Goal: Task Accomplishment & Management: Complete application form

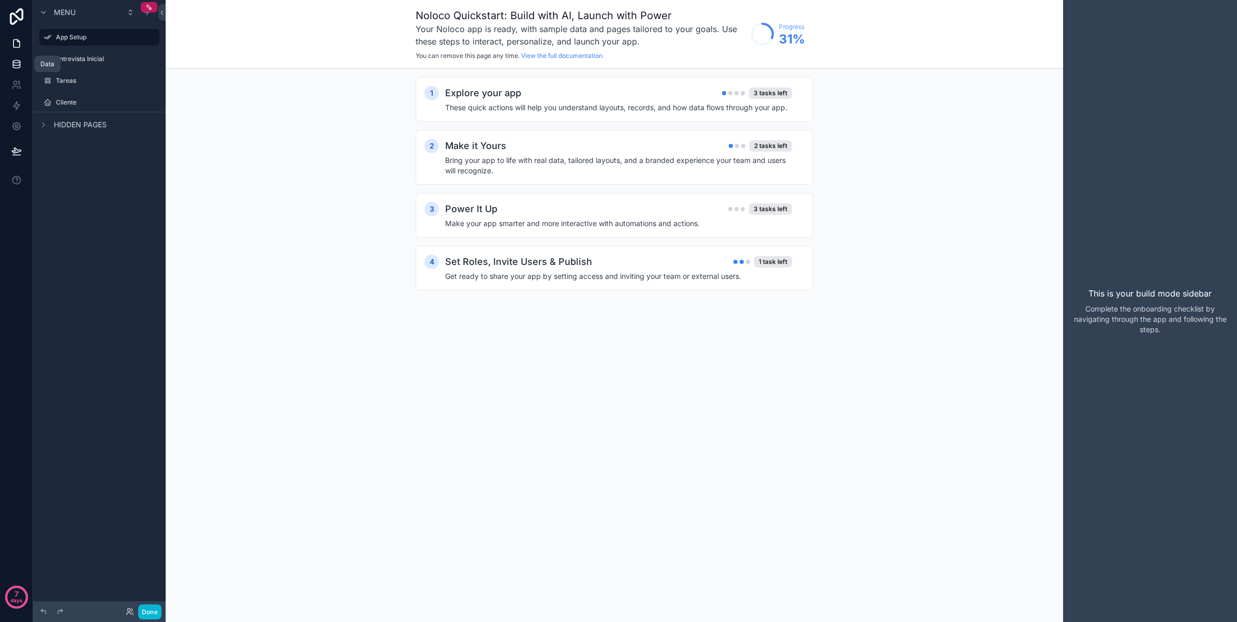
click at [23, 56] on link at bounding box center [16, 64] width 33 height 21
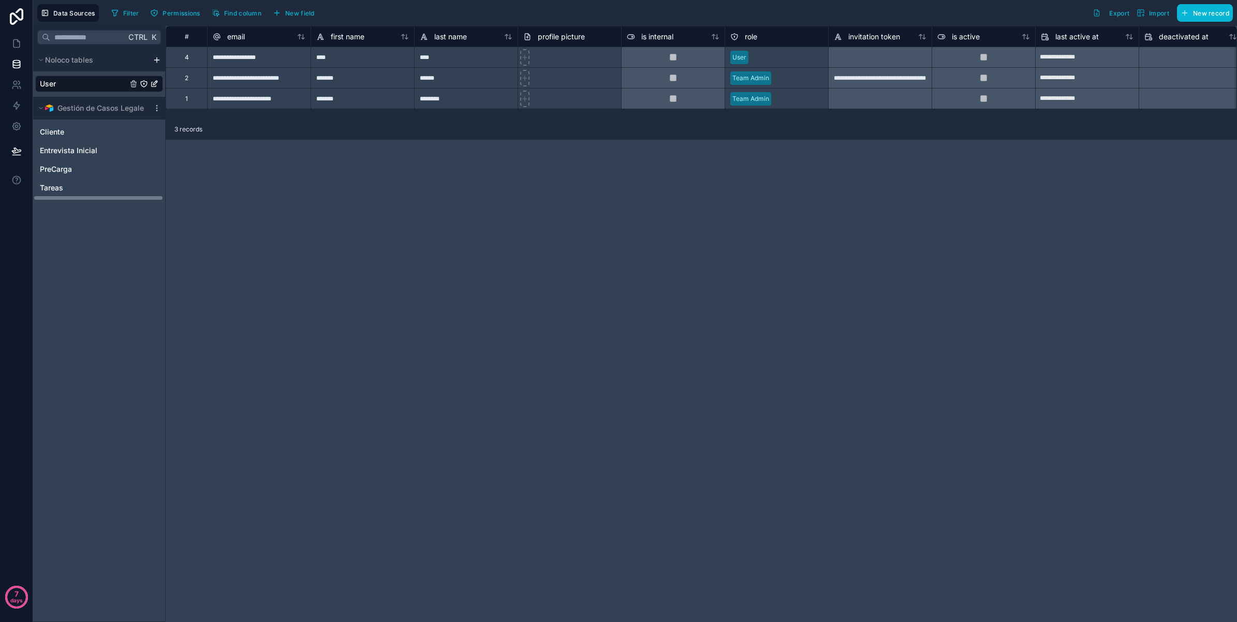
click at [466, 455] on div "**********" at bounding box center [701, 324] width 1071 height 596
click at [71, 169] on span "PreCarga" at bounding box center [56, 169] width 32 height 10
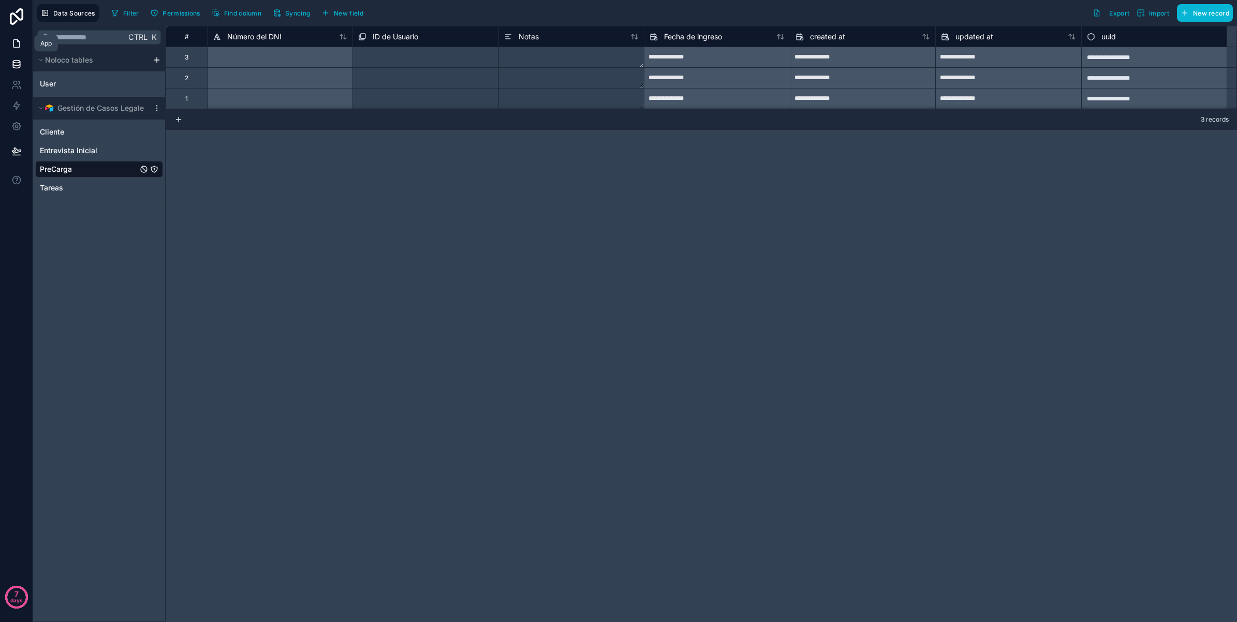
click at [13, 44] on icon at bounding box center [16, 44] width 6 height 8
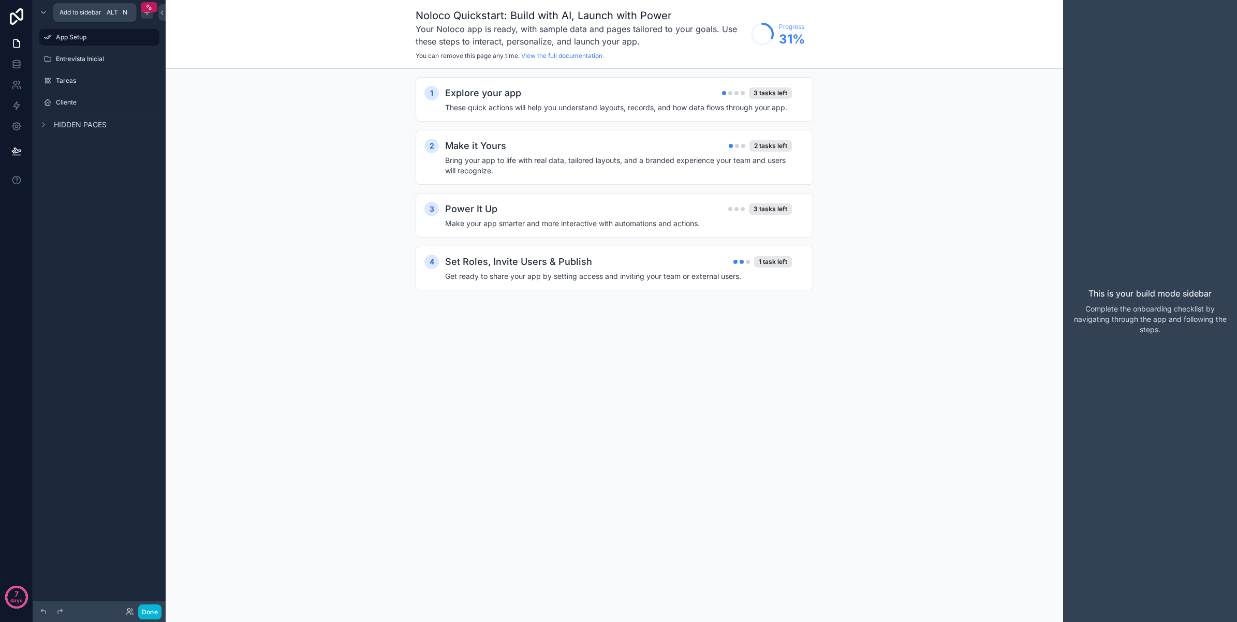
click at [144, 16] on icon "scrollable content" at bounding box center [147, 12] width 8 height 8
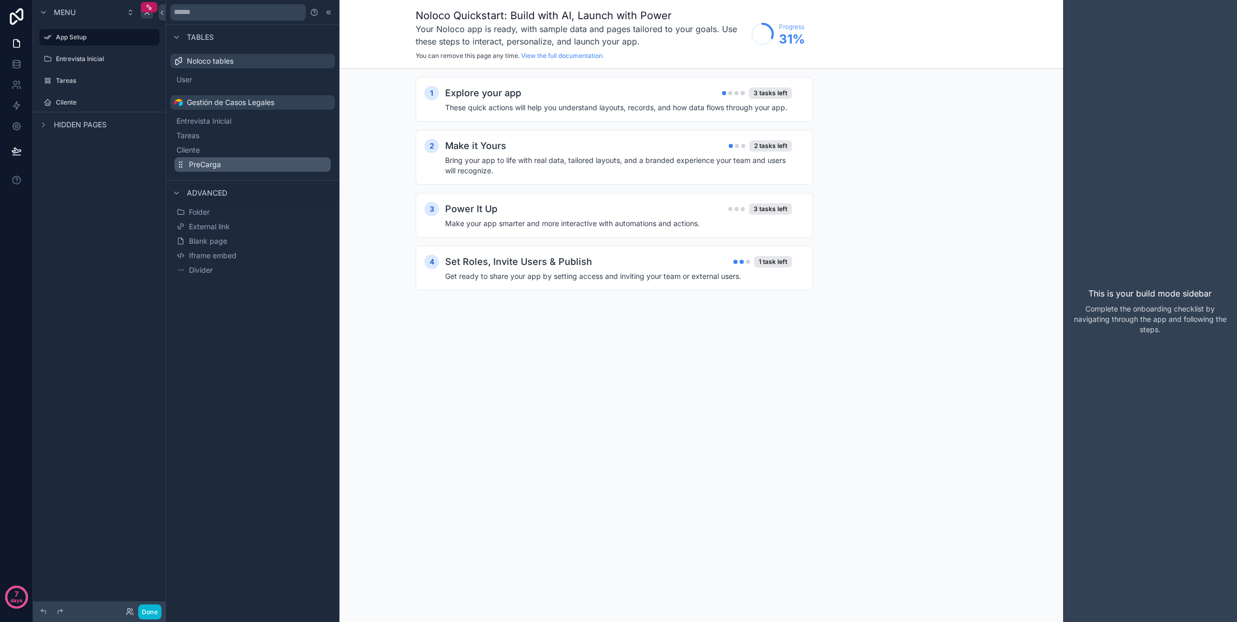
click at [229, 167] on button "PreCarga" at bounding box center [252, 164] width 156 height 14
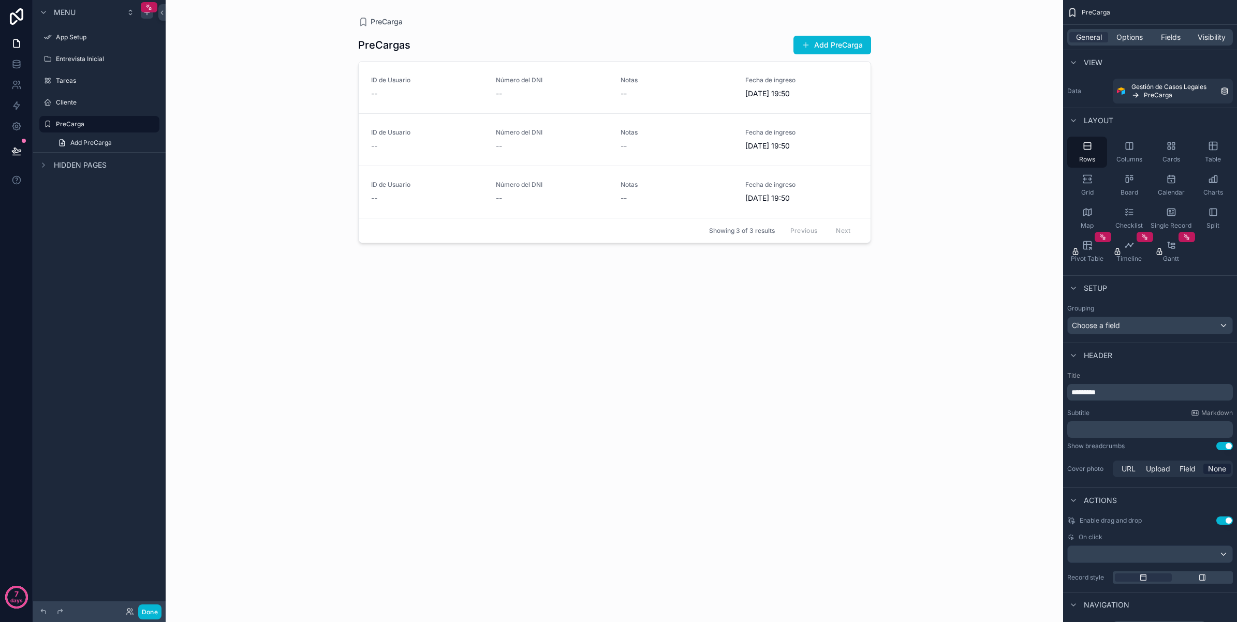
click at [706, 35] on div "scrollable content" at bounding box center [614, 305] width 529 height 610
drag, startPoint x: 857, startPoint y: 48, endPoint x: 857, endPoint y: 80, distance: 32.6
click at [857, 48] on button "Add PreCarga" at bounding box center [832, 45] width 78 height 19
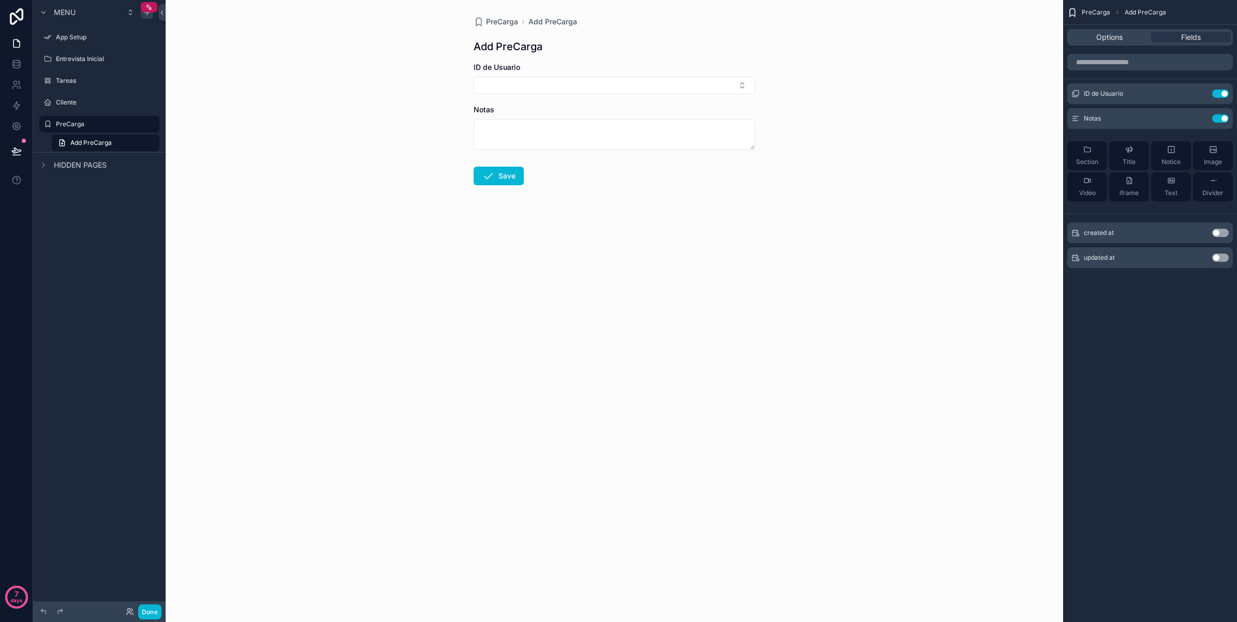
click at [743, 200] on form "ID de Usuario Notas Save" at bounding box center [615, 156] width 282 height 189
click at [18, 50] on link at bounding box center [16, 43] width 33 height 21
click at [17, 59] on icon at bounding box center [16, 64] width 10 height 10
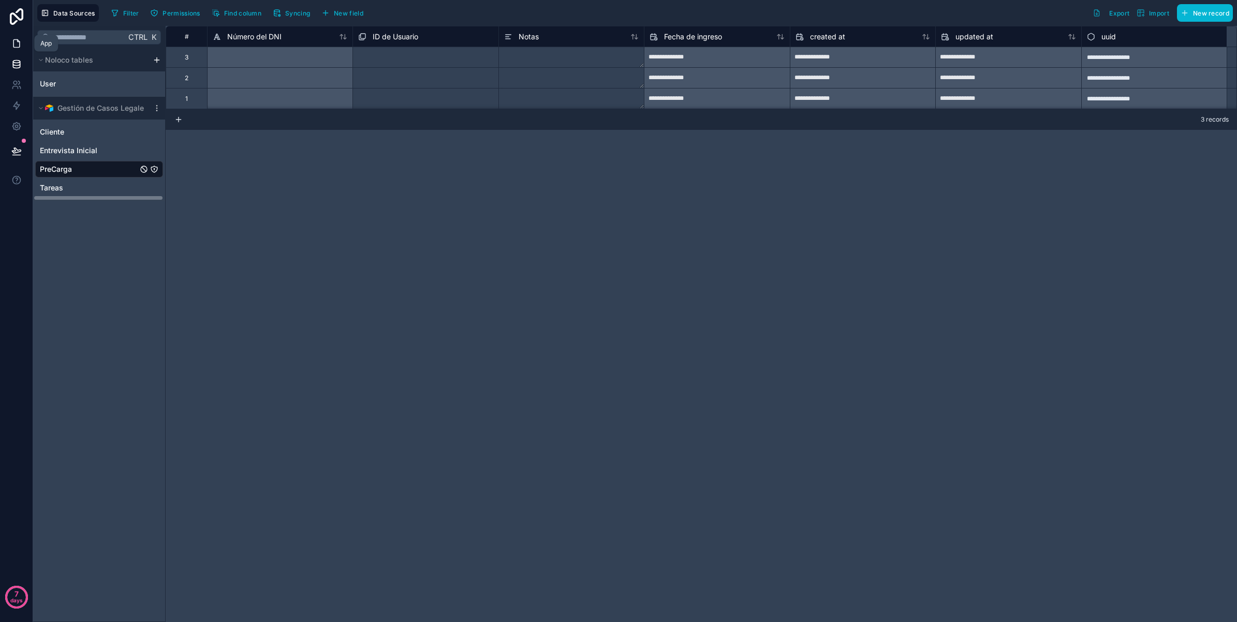
click at [13, 43] on icon at bounding box center [16, 44] width 6 height 8
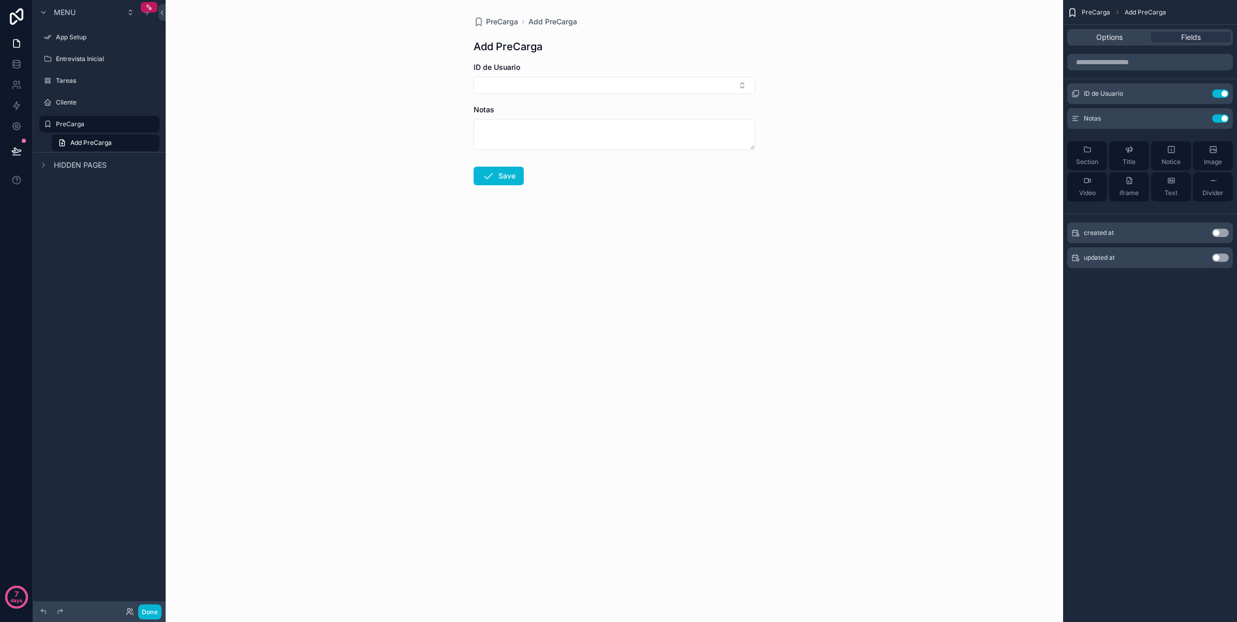
drag, startPoint x: 105, startPoint y: 141, endPoint x: 69, endPoint y: 291, distance: 154.4
click at [69, 291] on div "Menu App Setup Entrevista Inicial Tareas Cliente PreCarga Add PreCarga Hidden p…" at bounding box center [99, 305] width 132 height 610
click at [104, 101] on label "Cliente" at bounding box center [97, 102] width 83 height 8
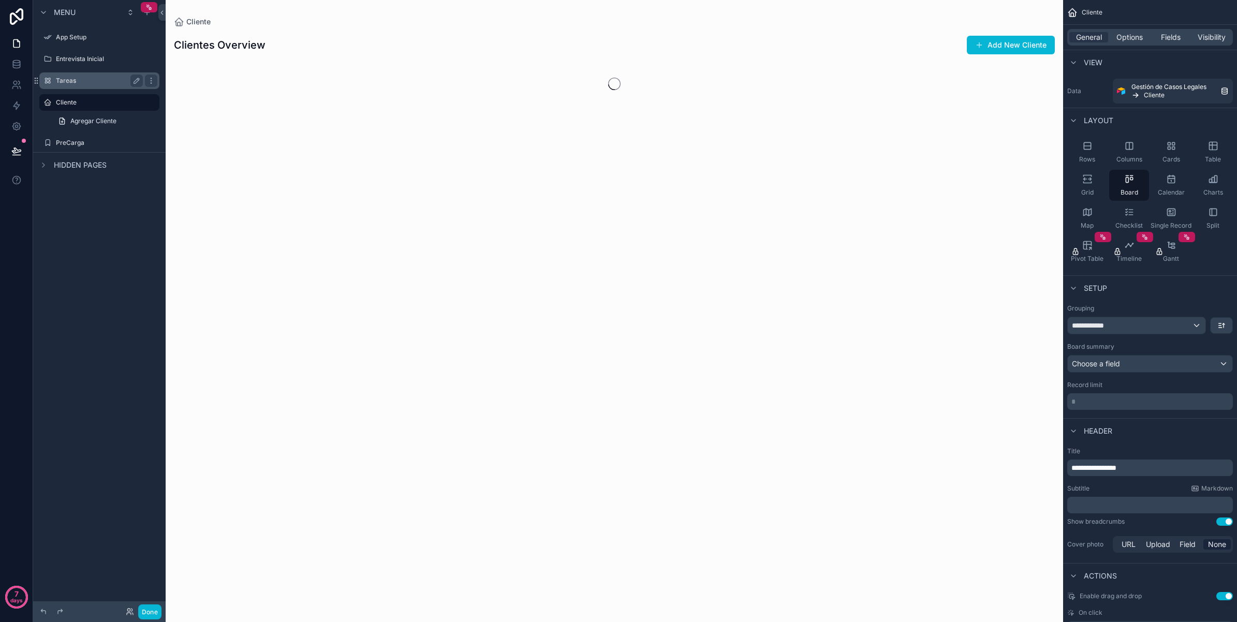
click at [73, 78] on label "Tareas" at bounding box center [97, 81] width 83 height 8
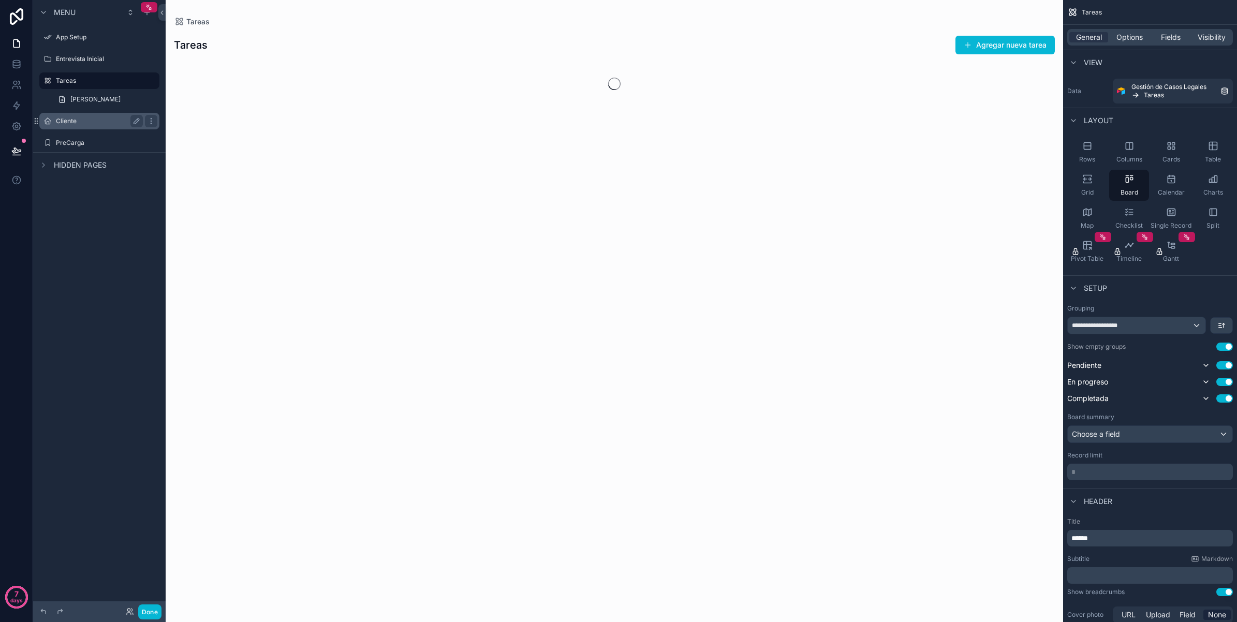
click at [81, 117] on label "Cliente" at bounding box center [97, 121] width 83 height 8
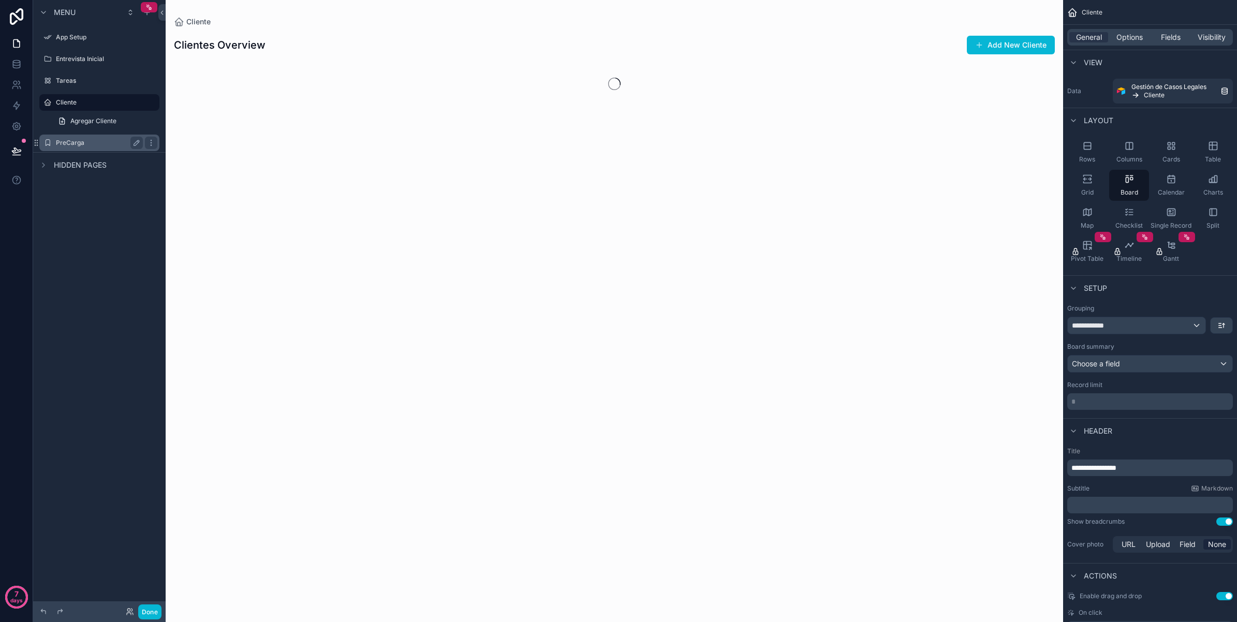
click at [81, 139] on label "PreCarga" at bounding box center [97, 143] width 83 height 8
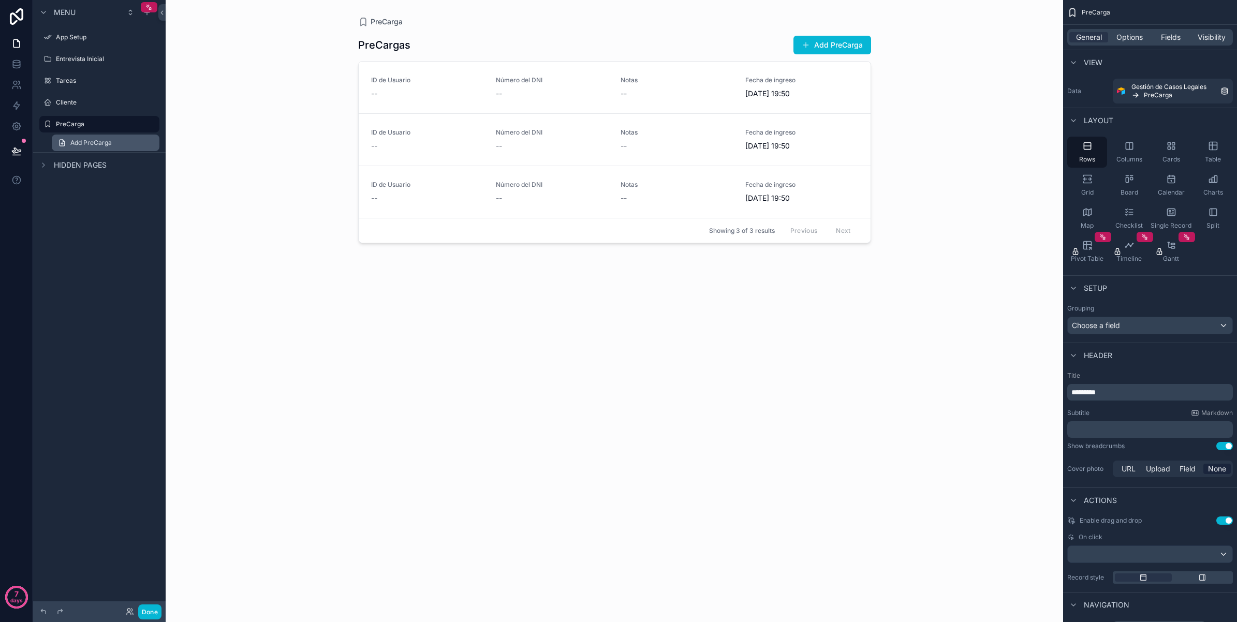
click at [98, 142] on span "Add PreCarga" at bounding box center [90, 143] width 41 height 8
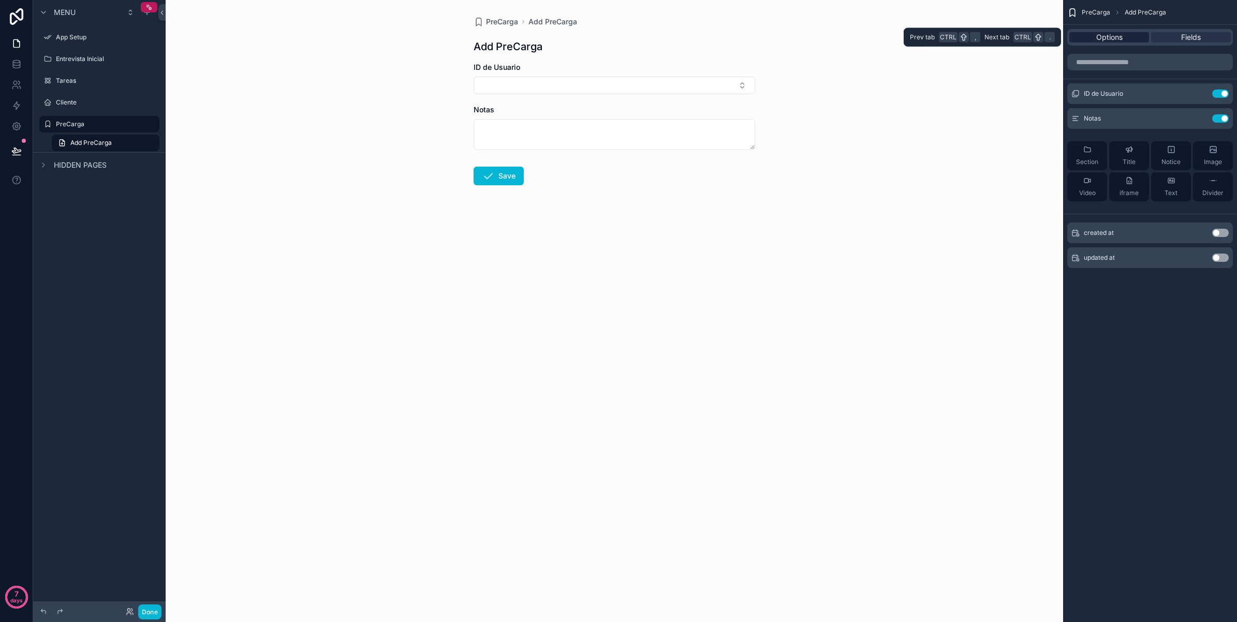
click at [1116, 39] on span "Options" at bounding box center [1109, 37] width 26 height 10
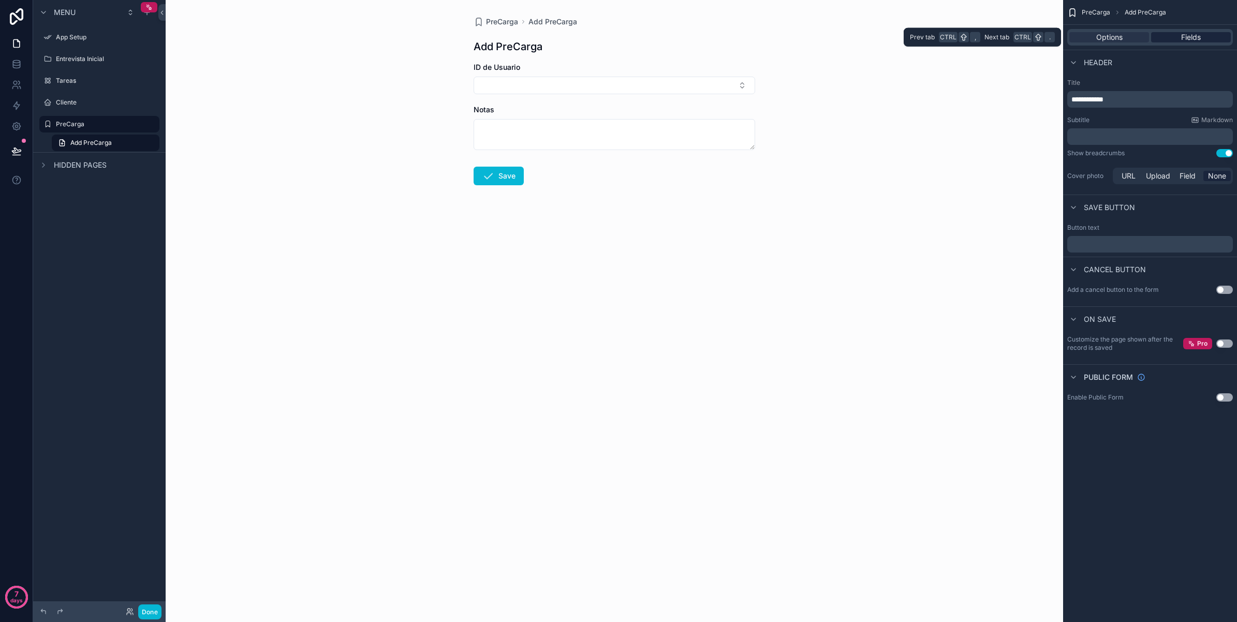
click at [1157, 39] on div "Fields" at bounding box center [1191, 37] width 80 height 10
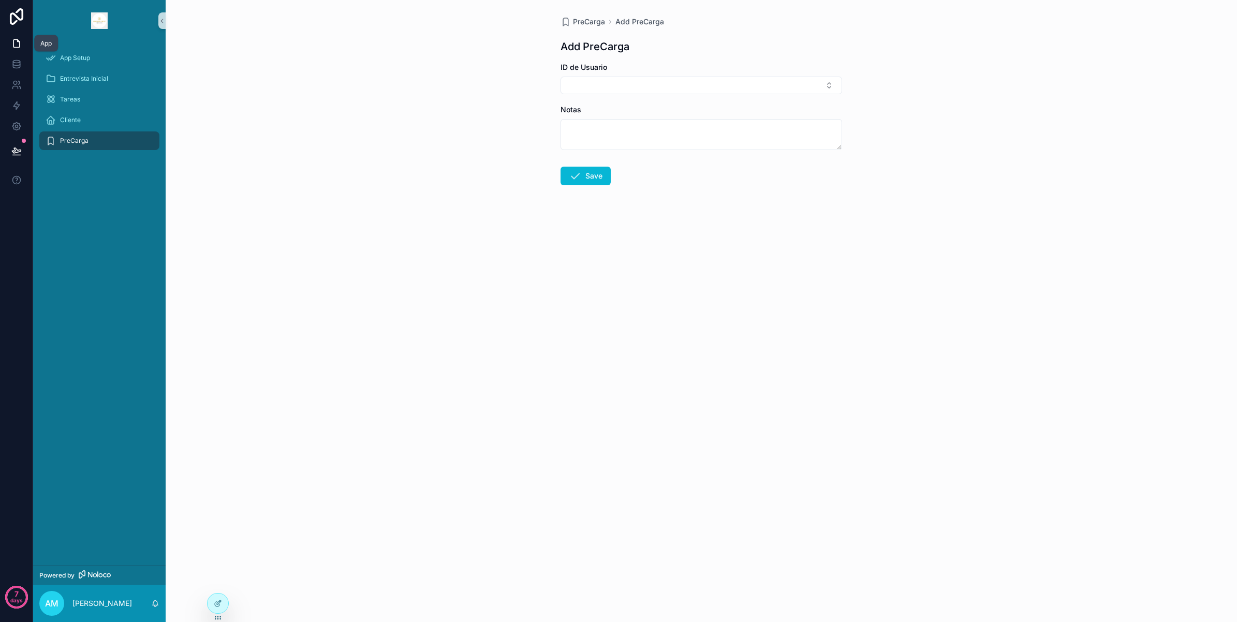
click at [13, 39] on icon at bounding box center [16, 43] width 10 height 10
click at [78, 146] on div "PreCarga" at bounding box center [100, 140] width 108 height 17
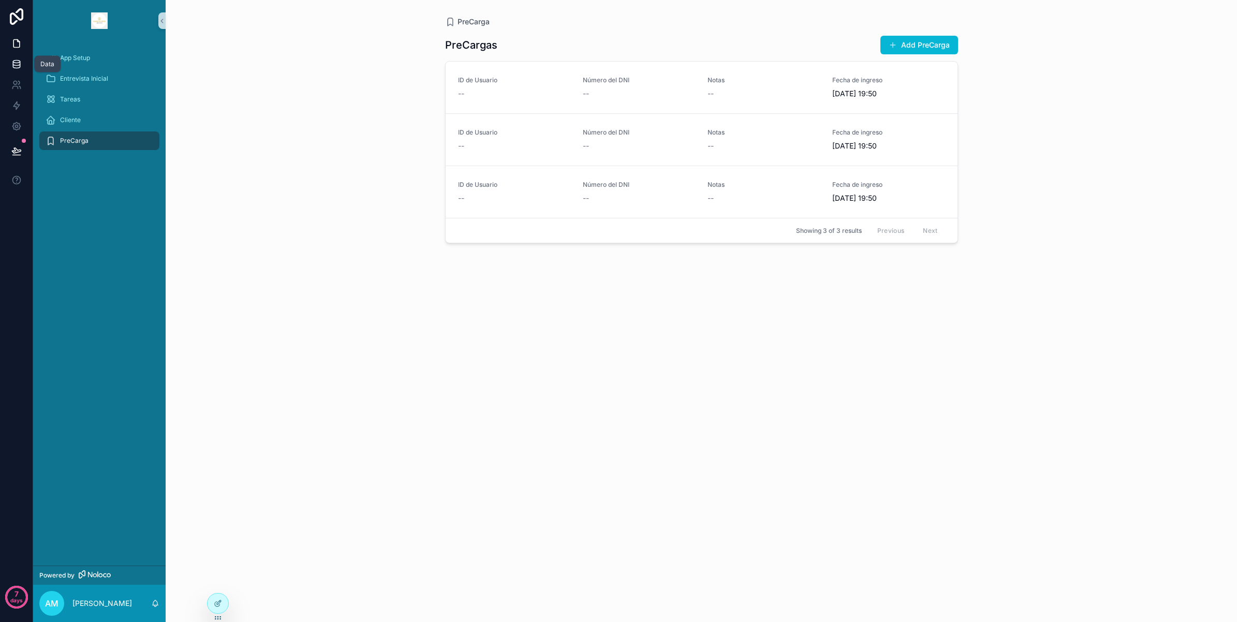
click at [20, 59] on icon at bounding box center [16, 64] width 10 height 10
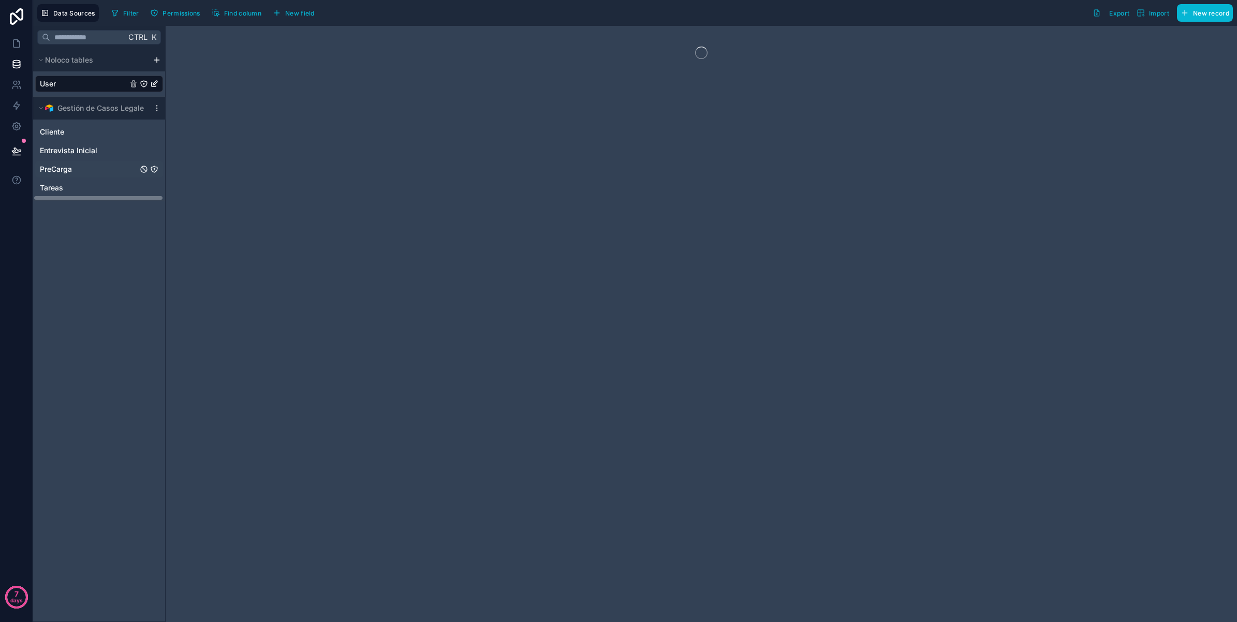
click at [68, 169] on span "PreCarga" at bounding box center [56, 169] width 32 height 10
click at [24, 36] on link at bounding box center [16, 43] width 33 height 21
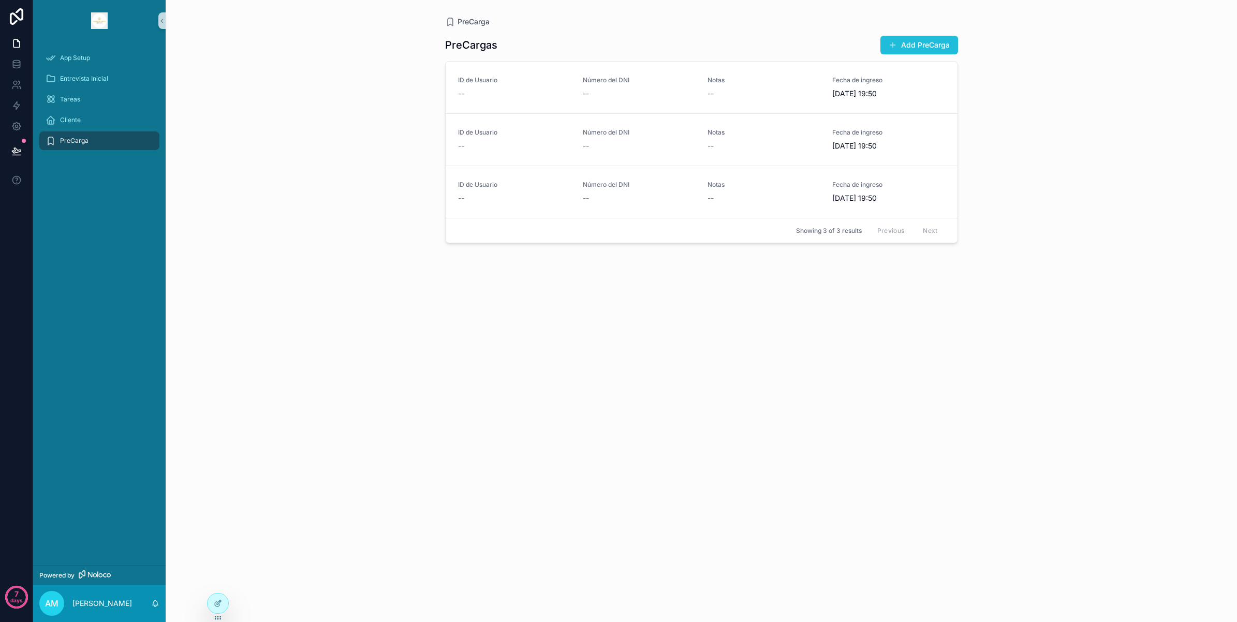
click at [927, 37] on button "Add PreCarga" at bounding box center [919, 45] width 78 height 19
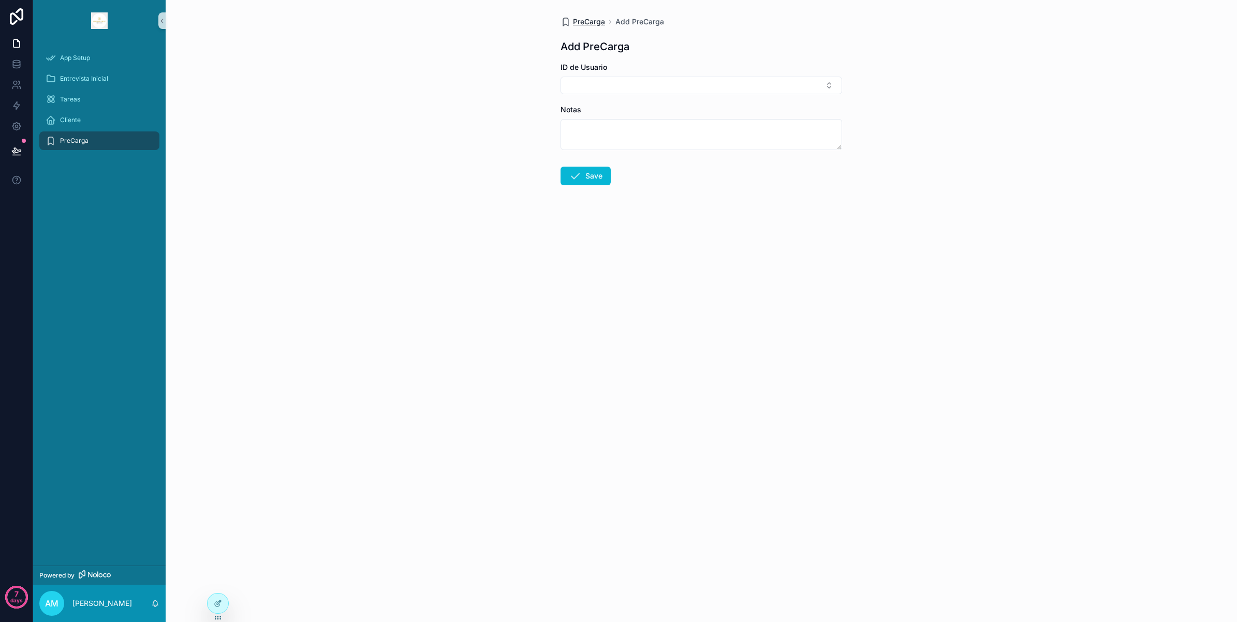
click at [598, 21] on span "PreCarga" at bounding box center [589, 22] width 32 height 10
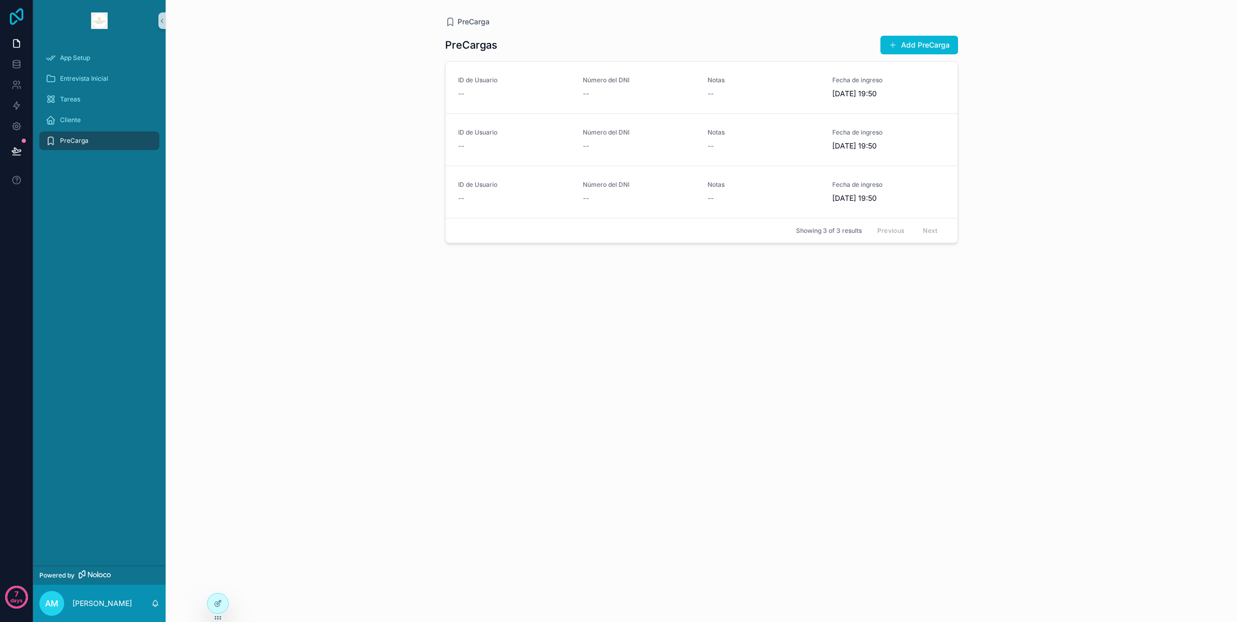
click at [17, 18] on icon at bounding box center [16, 16] width 13 height 17
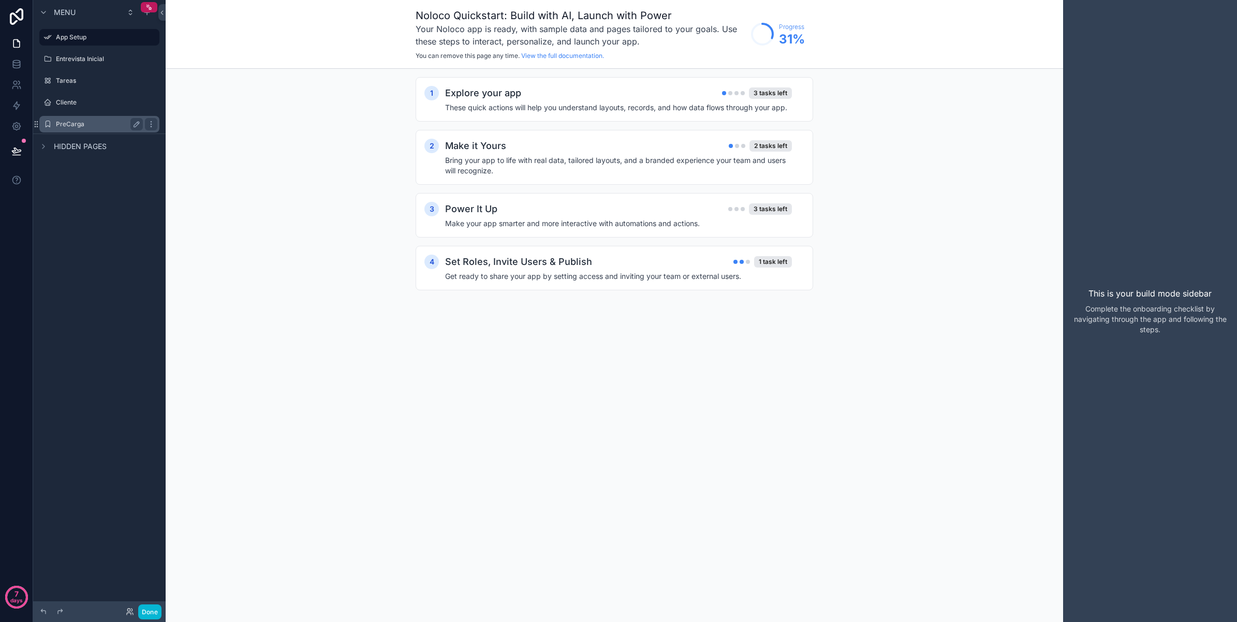
click at [73, 122] on label "PreCarga" at bounding box center [97, 124] width 83 height 8
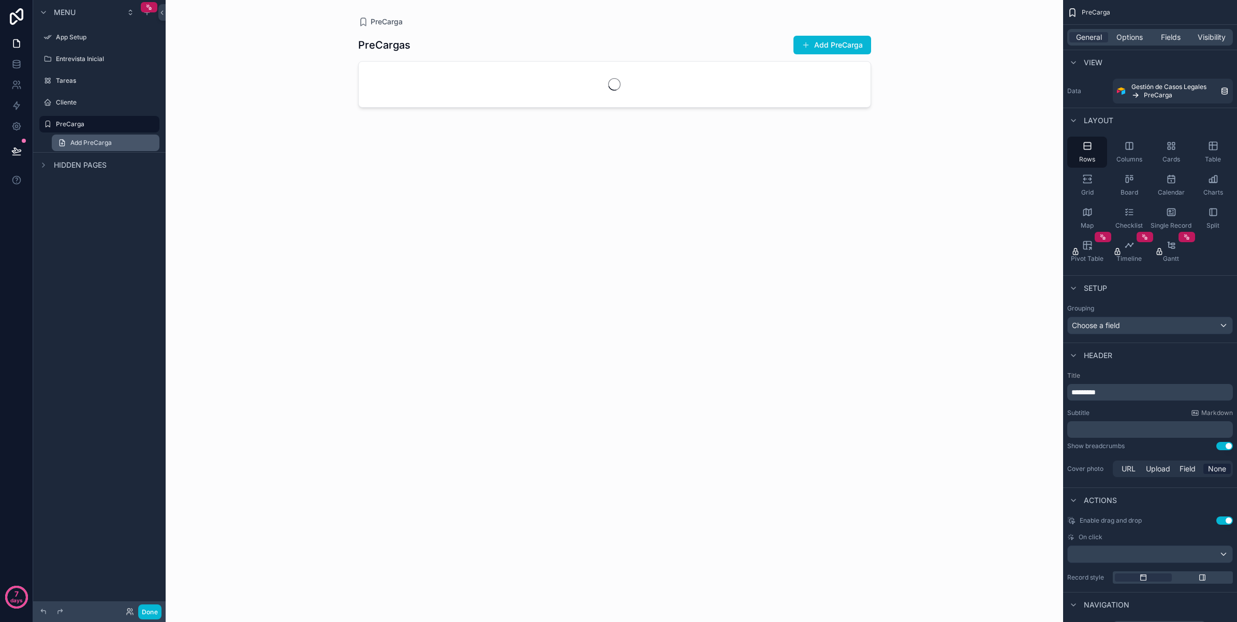
click at [105, 139] on span "Add PreCarga" at bounding box center [90, 143] width 41 height 8
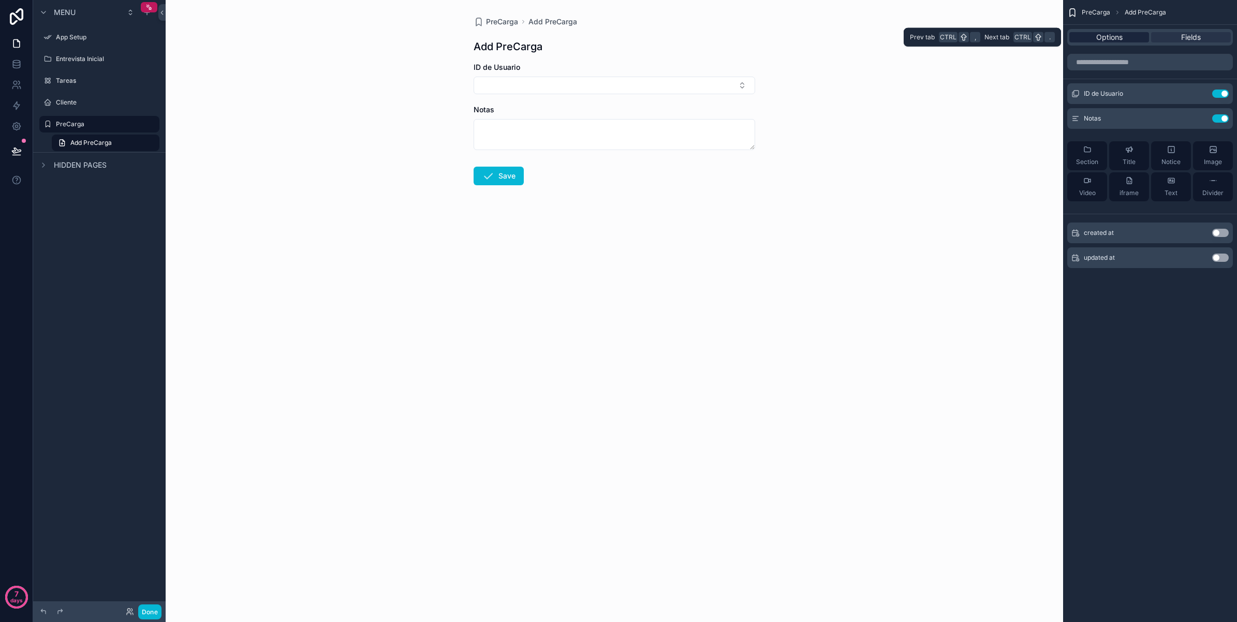
click at [1120, 39] on span "Options" at bounding box center [1109, 37] width 26 height 10
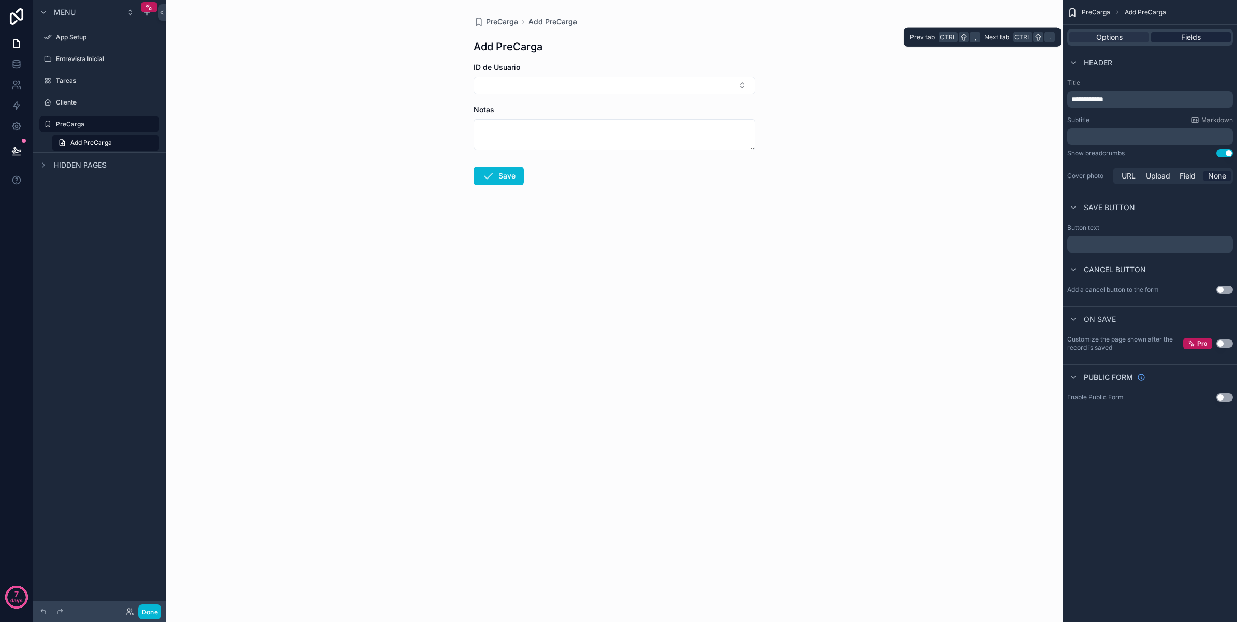
click at [1176, 39] on div "Fields" at bounding box center [1191, 37] width 80 height 10
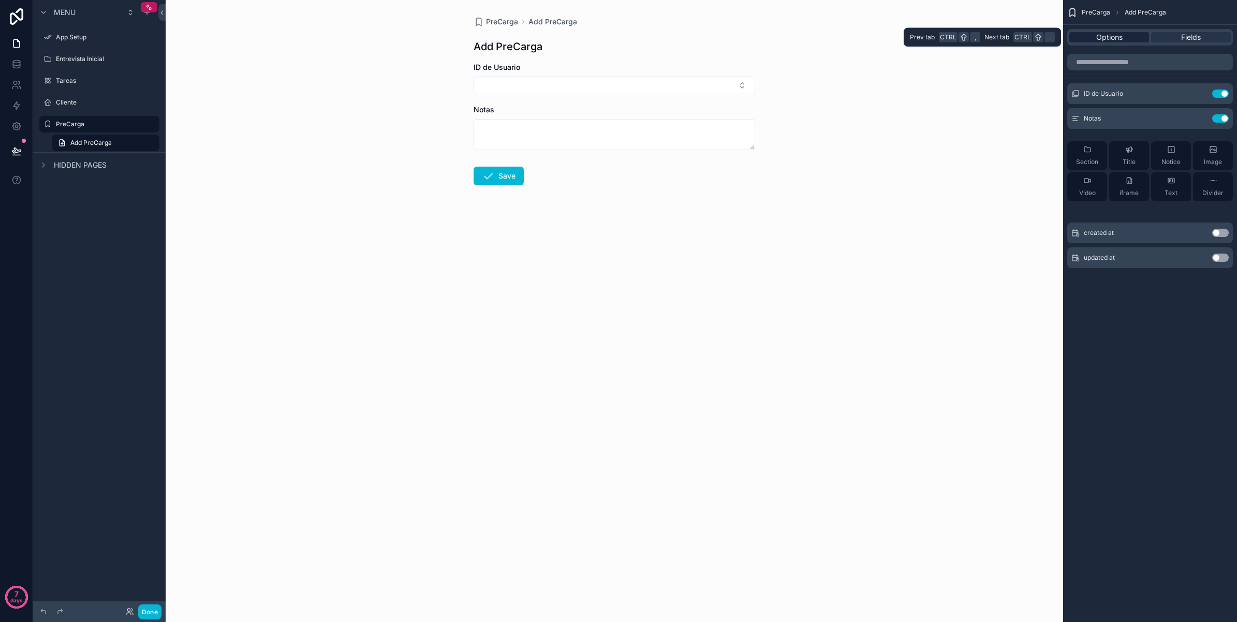
click at [1122, 35] on span "Options" at bounding box center [1109, 37] width 26 height 10
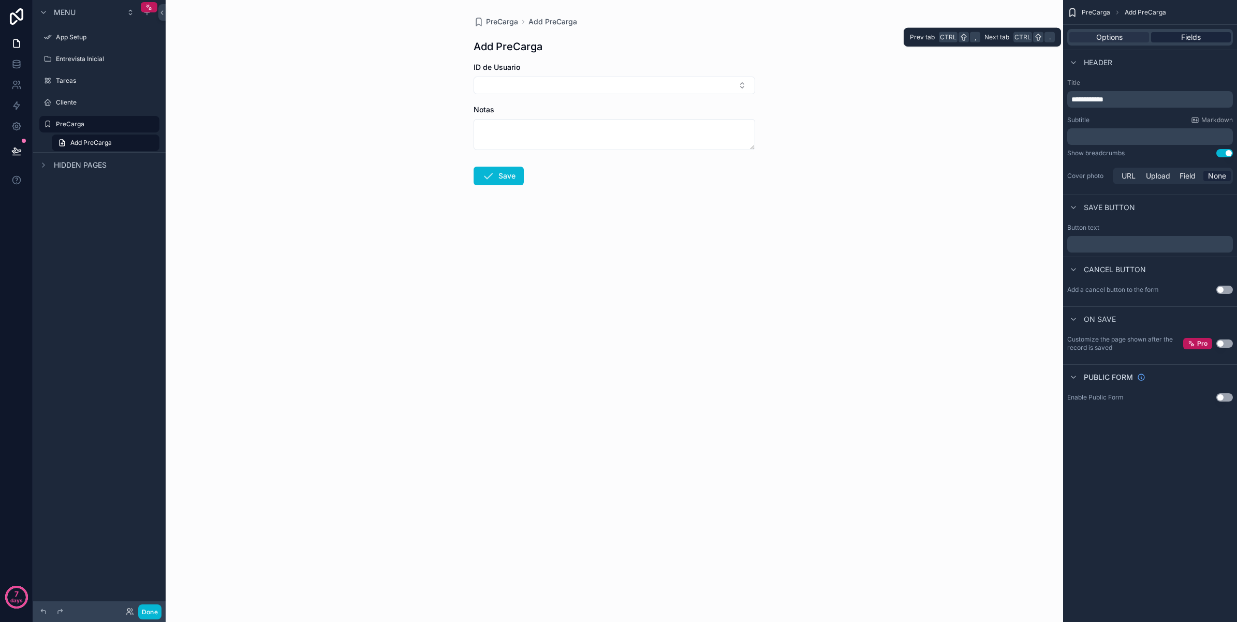
click at [1162, 35] on div "Fields" at bounding box center [1191, 37] width 80 height 10
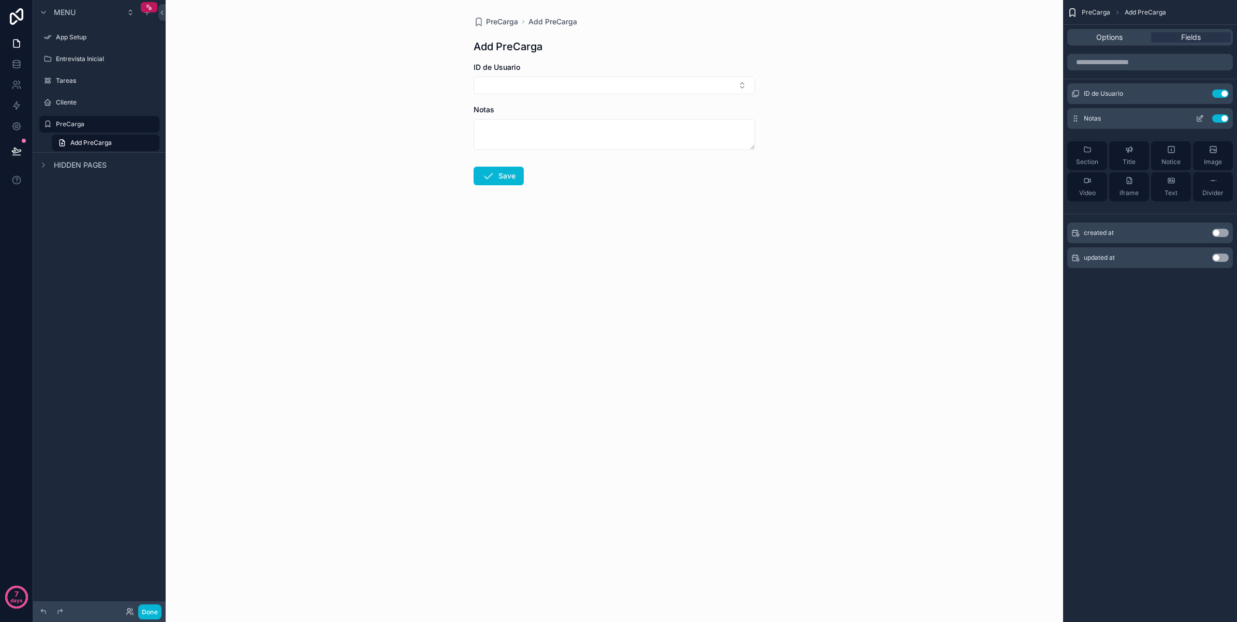
click at [1196, 120] on icon "scrollable content" at bounding box center [1200, 118] width 8 height 8
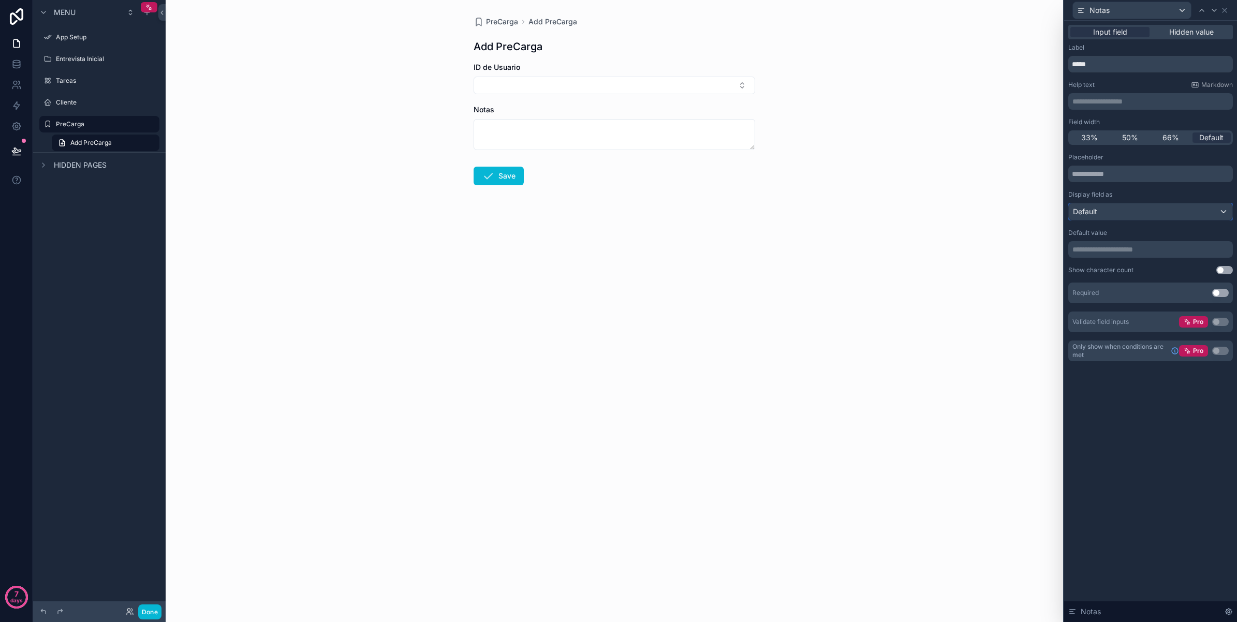
click at [1203, 205] on div "Default" at bounding box center [1151, 211] width 164 height 17
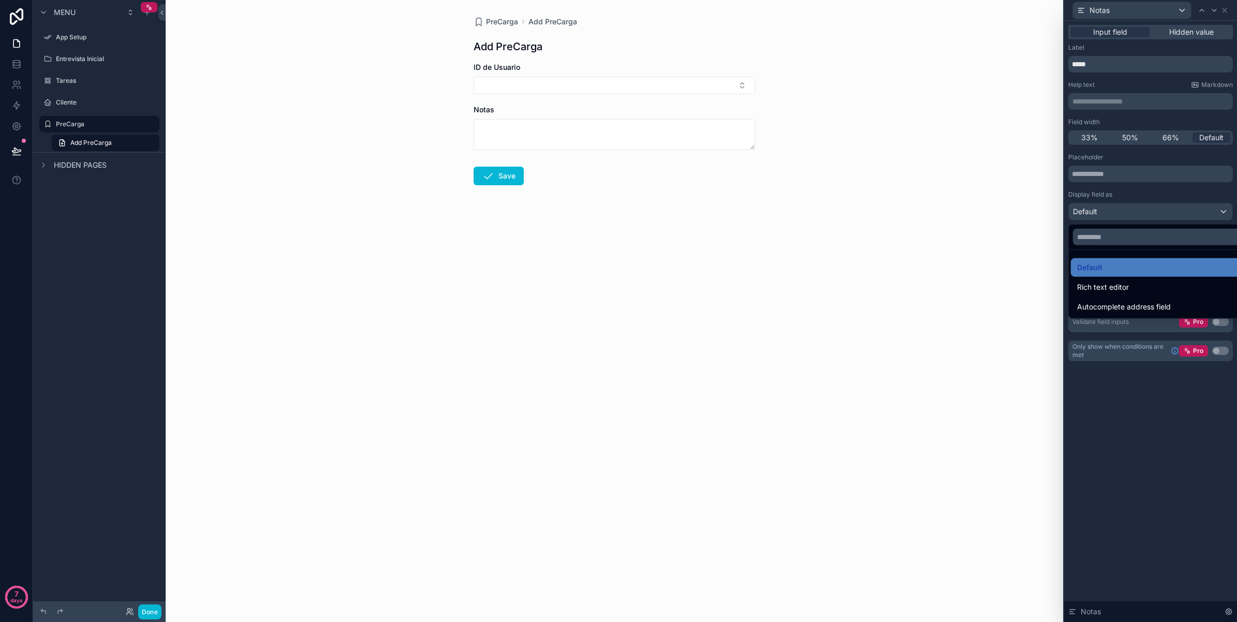
click at [1197, 192] on div at bounding box center [1150, 311] width 173 height 622
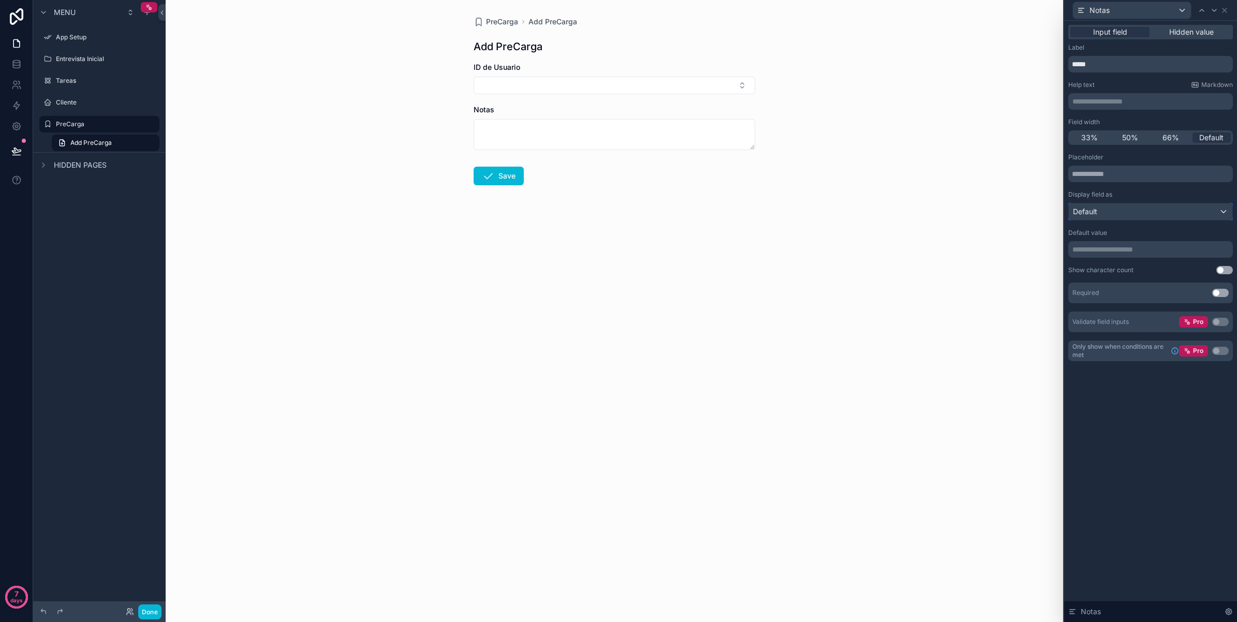
click at [1176, 213] on div "Default" at bounding box center [1151, 211] width 164 height 17
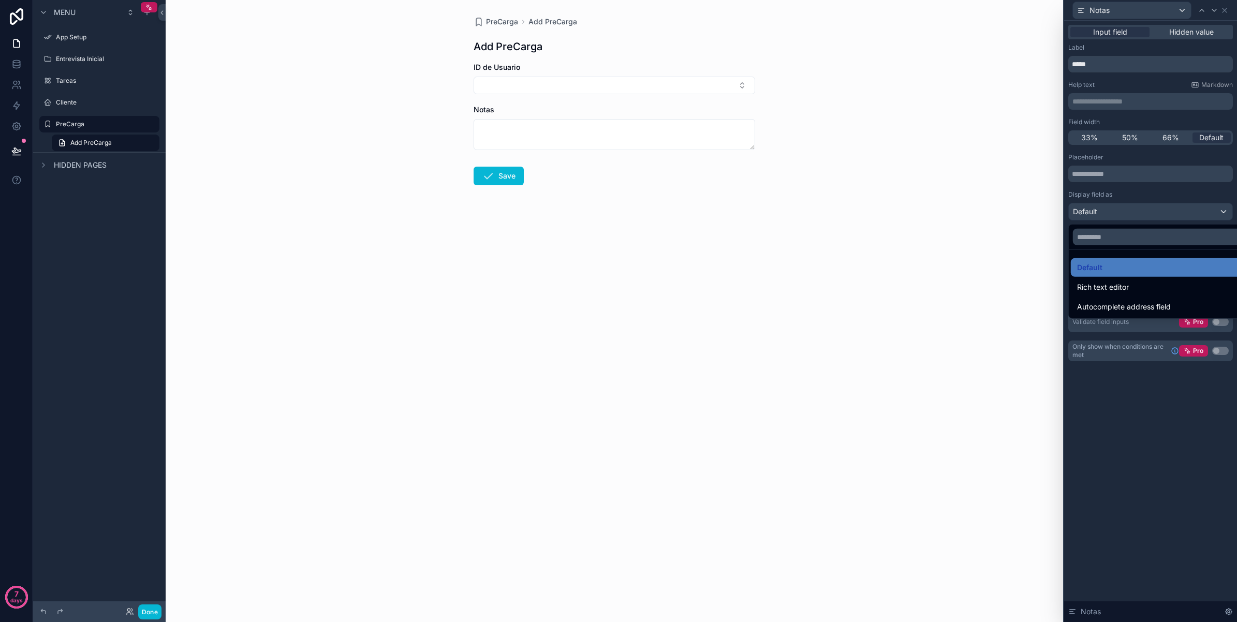
click at [1136, 198] on div at bounding box center [1150, 311] width 173 height 622
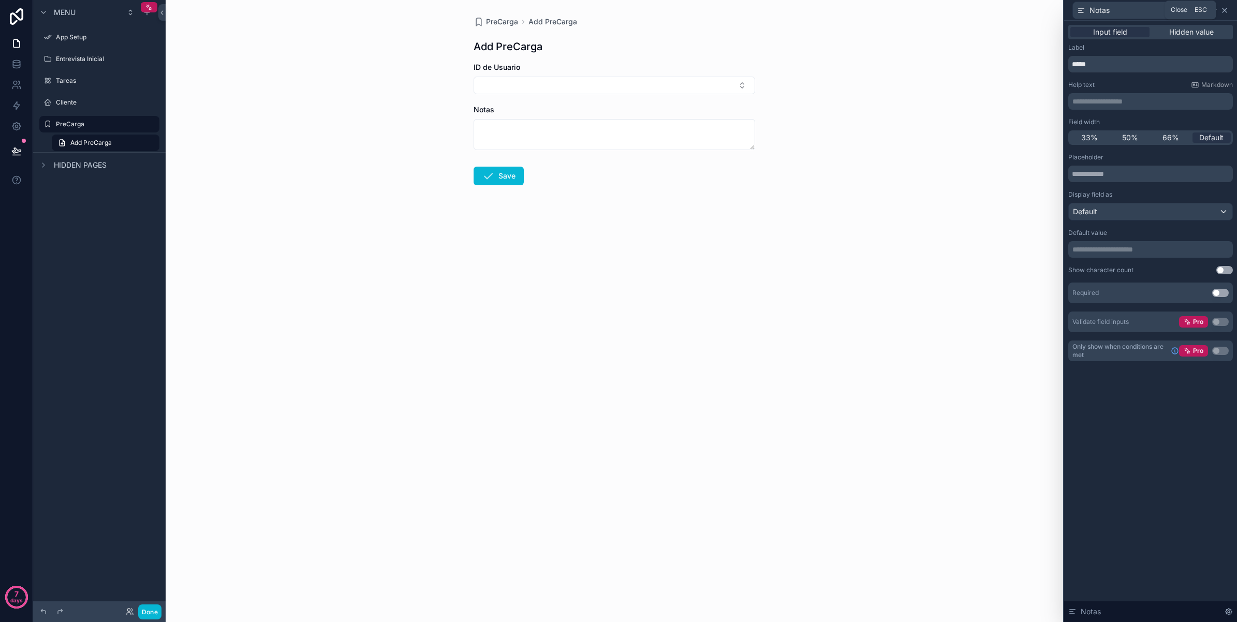
click at [1228, 9] on icon at bounding box center [1224, 10] width 8 height 8
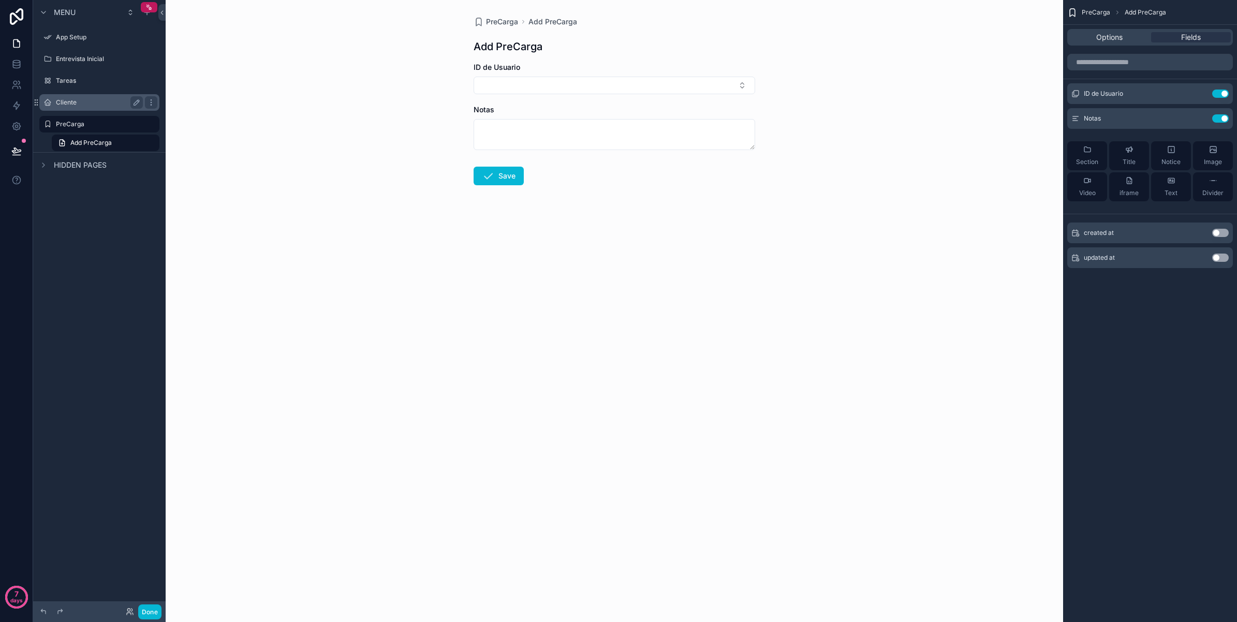
click at [77, 98] on label "Cliente" at bounding box center [97, 102] width 83 height 8
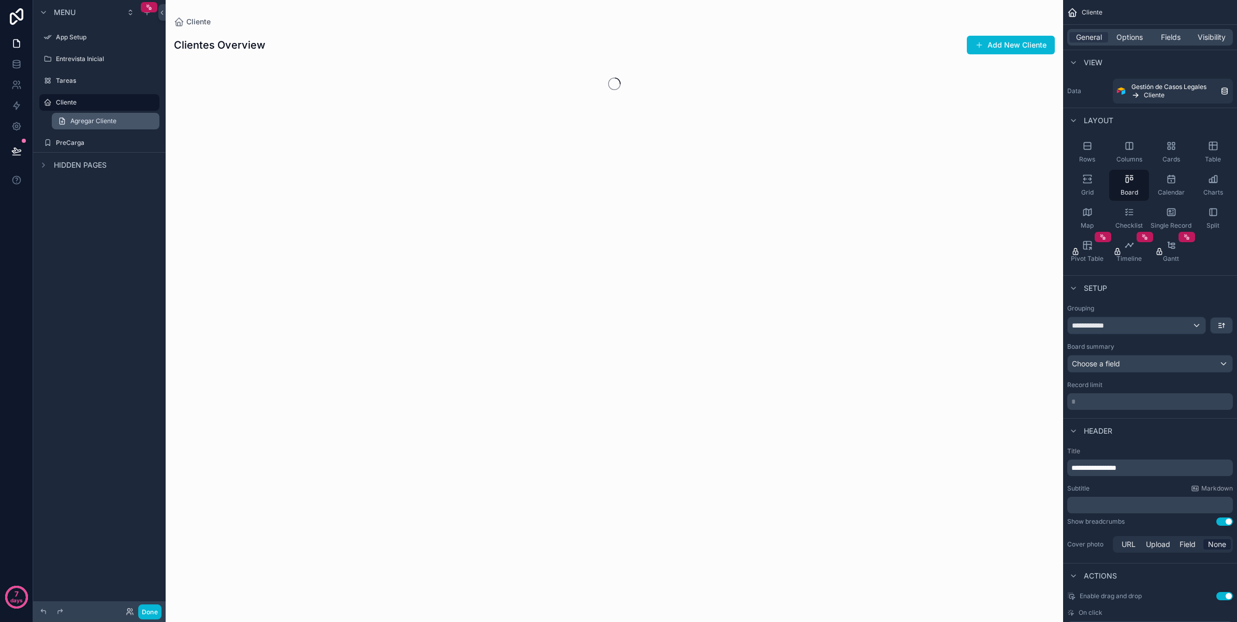
click at [109, 119] on span "Agregar Cliente" at bounding box center [93, 121] width 46 height 8
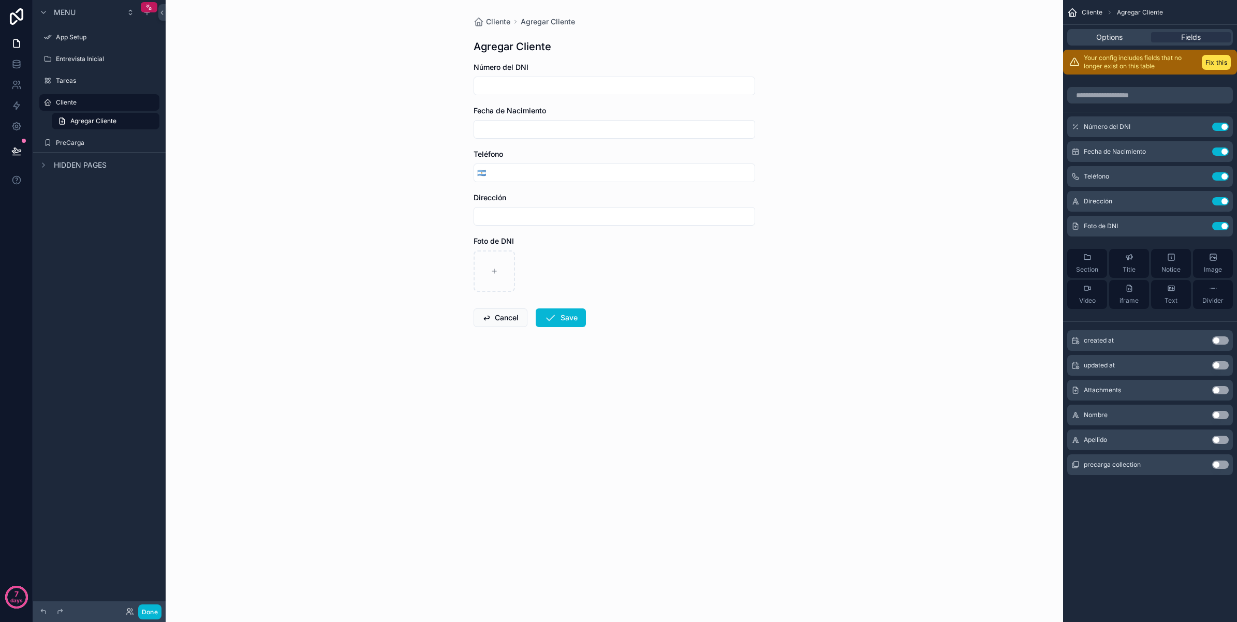
click at [1225, 418] on button "Use setting" at bounding box center [1220, 415] width 17 height 8
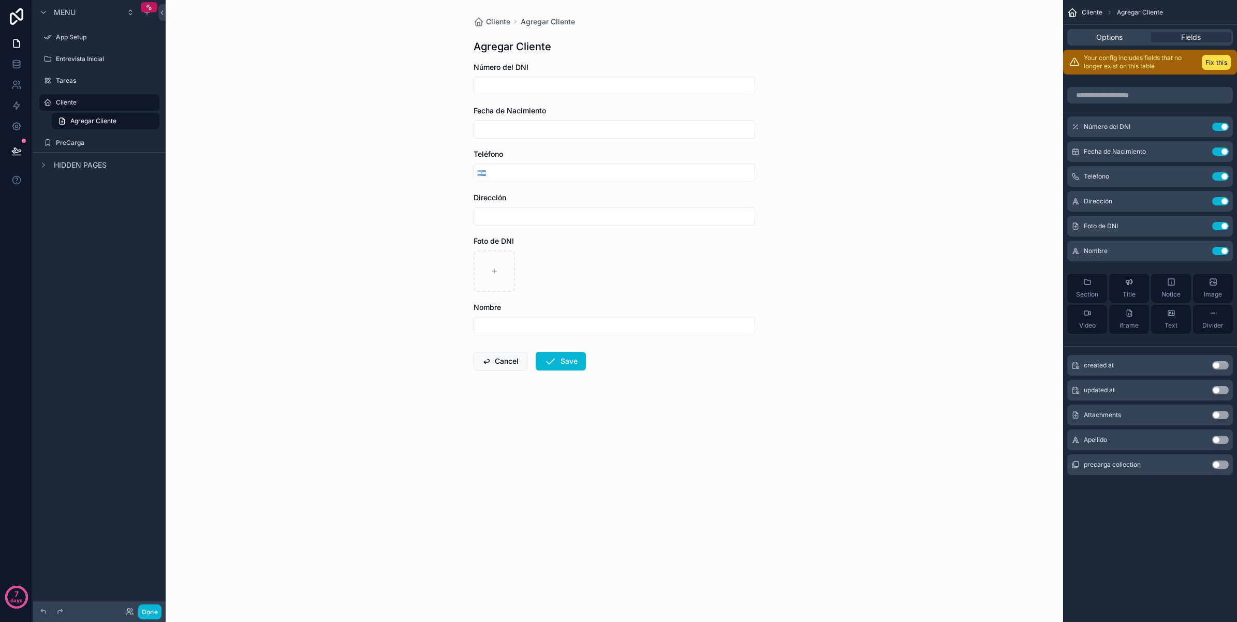
click at [1220, 438] on button "Use setting" at bounding box center [1220, 440] width 17 height 8
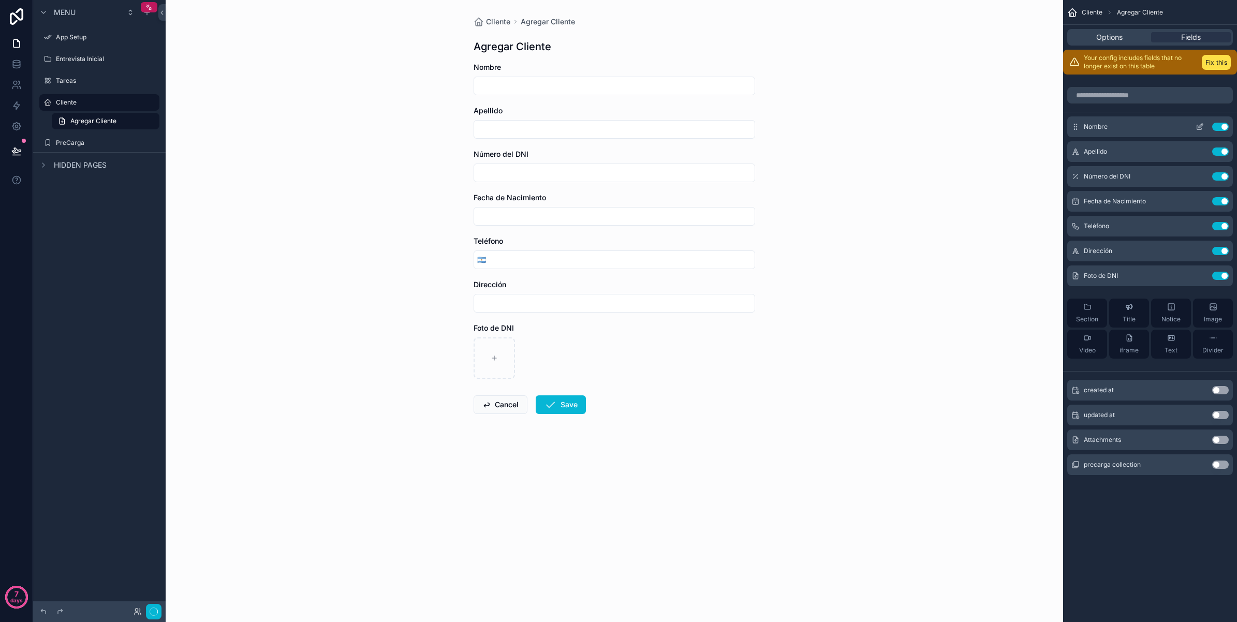
click at [1201, 129] on icon "scrollable content" at bounding box center [1199, 127] width 5 height 5
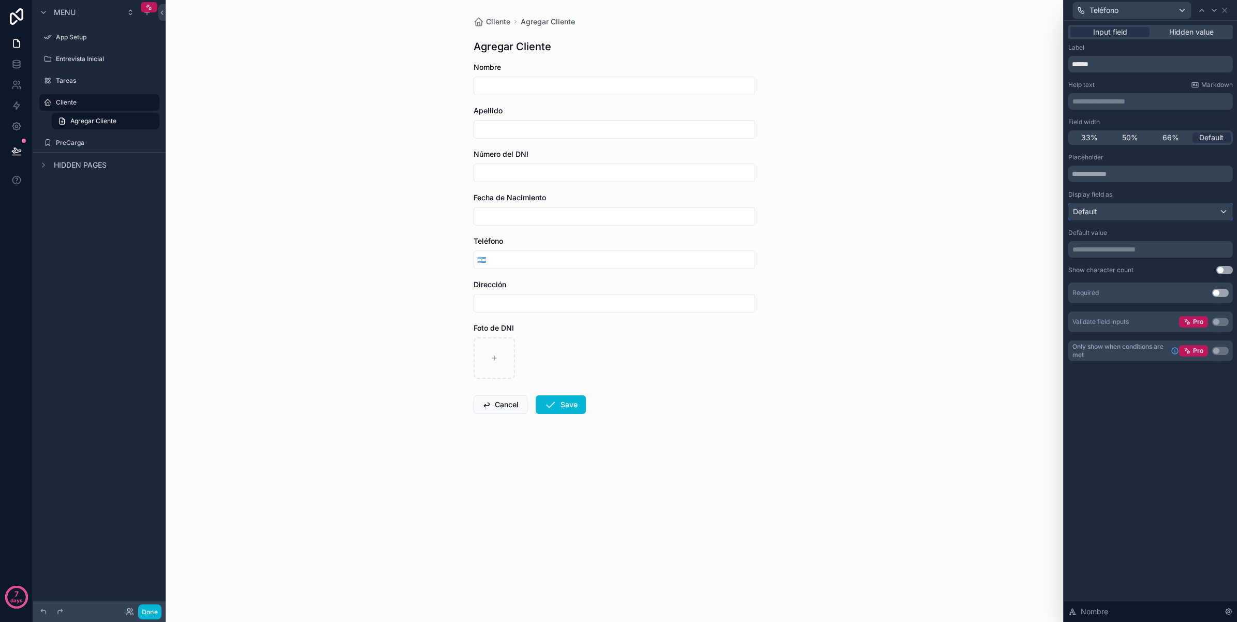
click at [1168, 205] on div "Default" at bounding box center [1151, 211] width 164 height 17
click at [1160, 283] on span "Autocomplete address field" at bounding box center [1124, 287] width 94 height 12
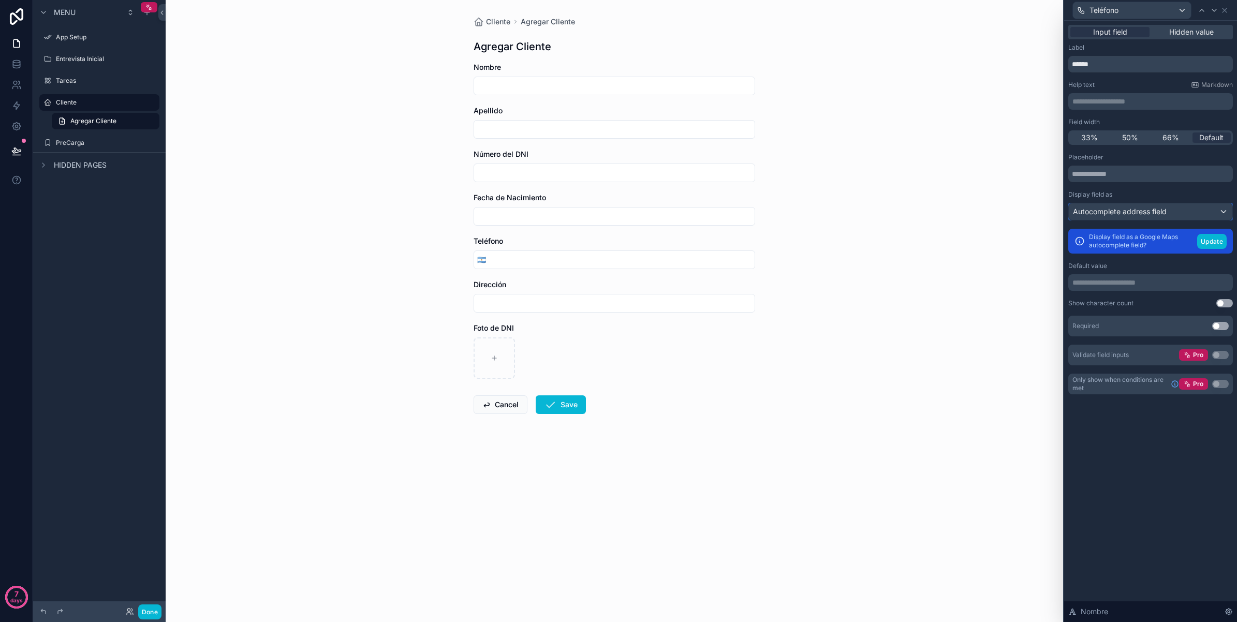
click at [1200, 212] on div "Autocomplete address field" at bounding box center [1151, 211] width 164 height 17
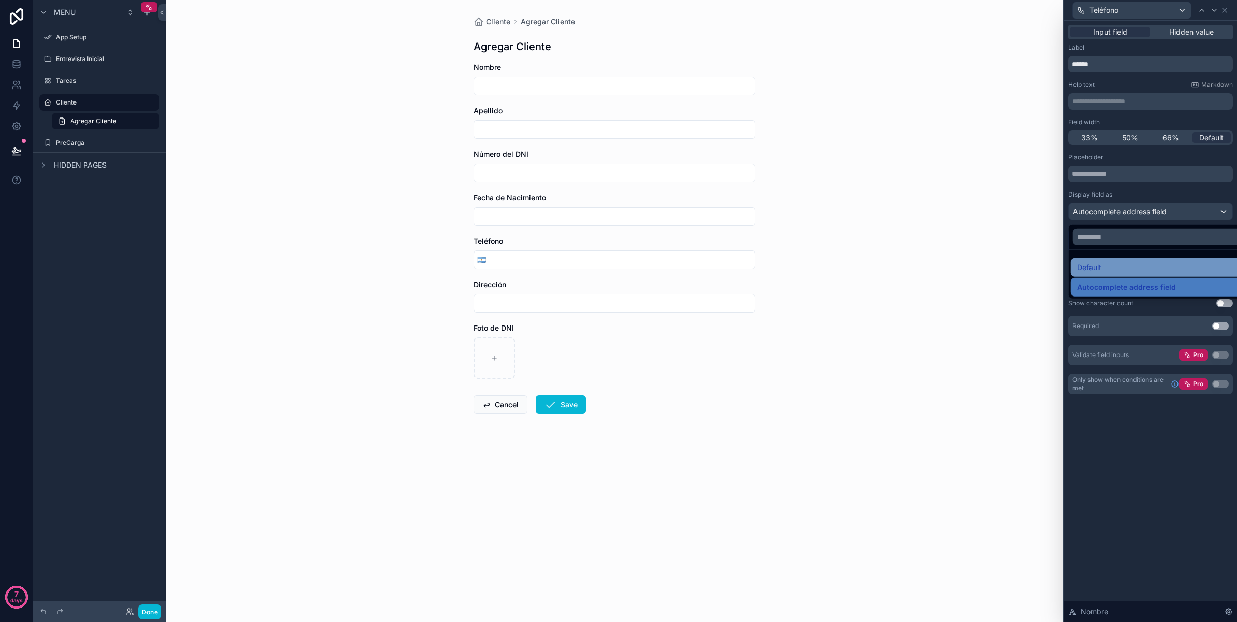
click at [1124, 266] on div "Default" at bounding box center [1162, 267] width 171 height 12
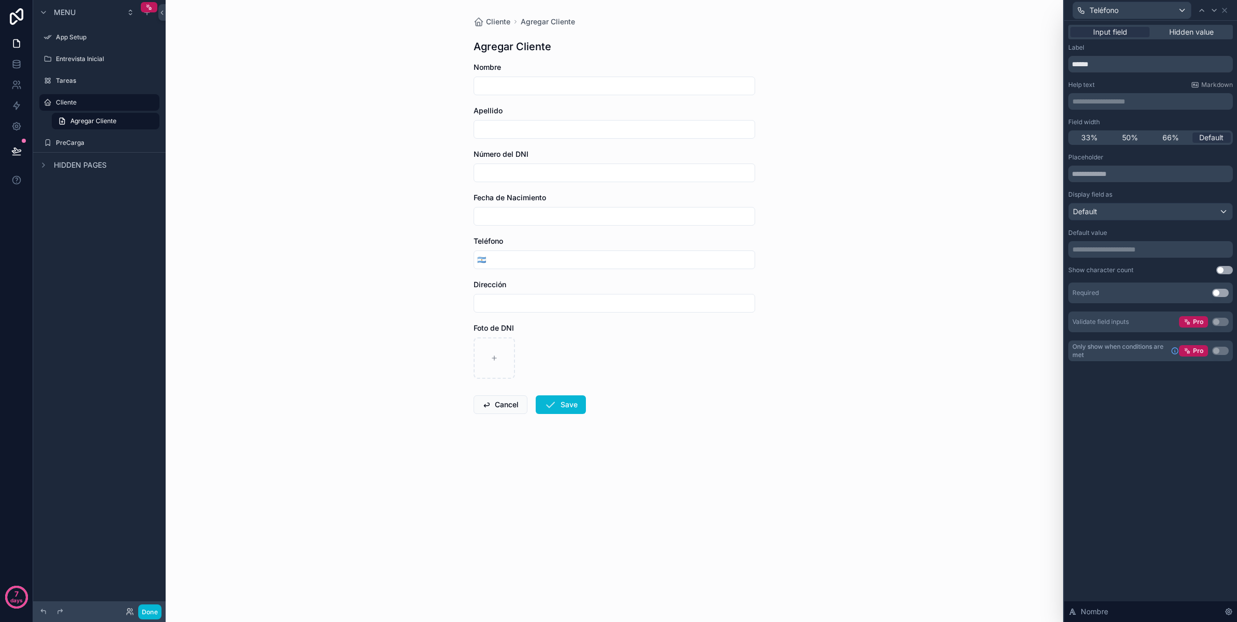
drag, startPoint x: 97, startPoint y: 140, endPoint x: 96, endPoint y: 156, distance: 16.1
click at [97, 140] on label "PreCarga" at bounding box center [106, 143] width 101 height 8
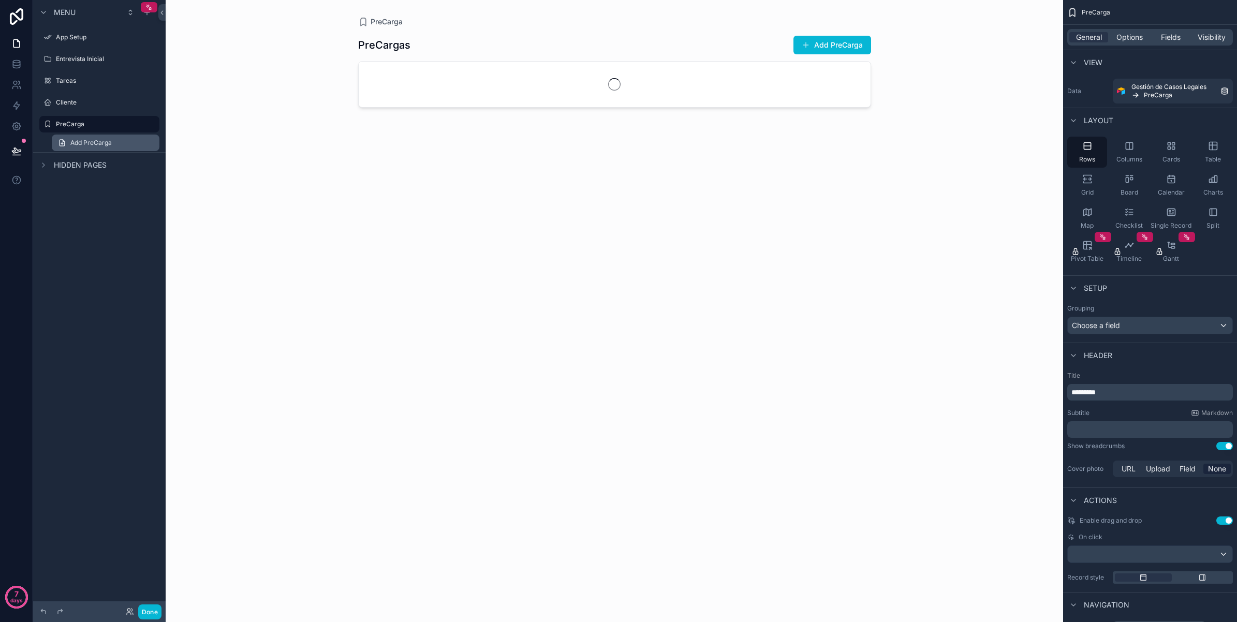
click at [97, 148] on link "Add PreCarga" at bounding box center [106, 143] width 108 height 17
